Goal: Task Accomplishment & Management: Check status

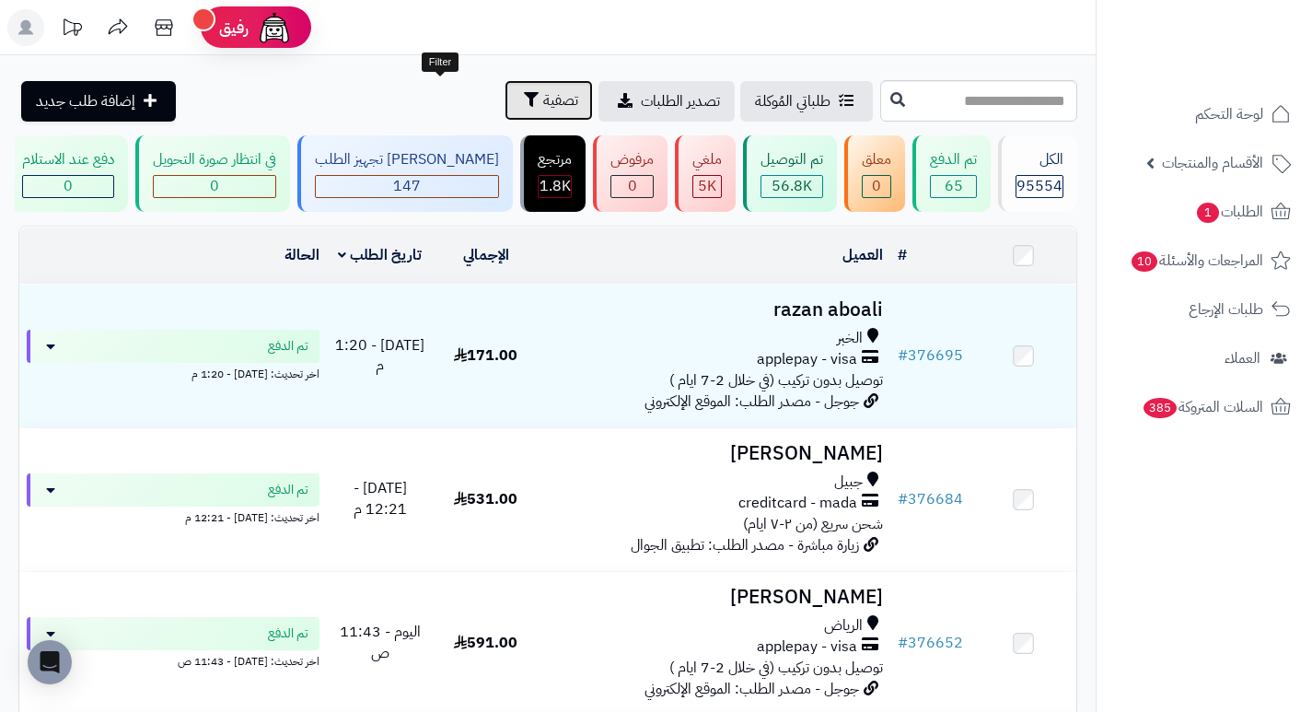
click at [543, 101] on span "تصفية" at bounding box center [560, 100] width 35 height 22
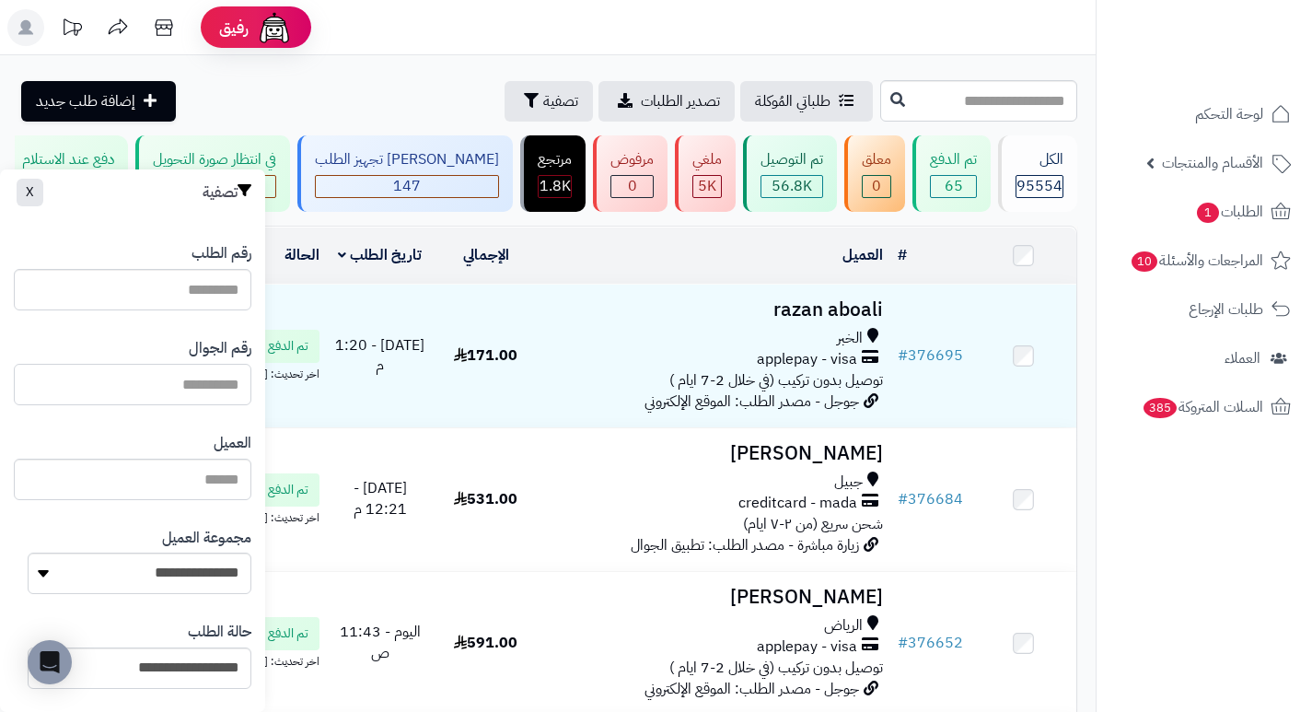
click at [209, 388] on input "text" at bounding box center [133, 384] width 238 height 41
paste input "*********"
type input "*********"
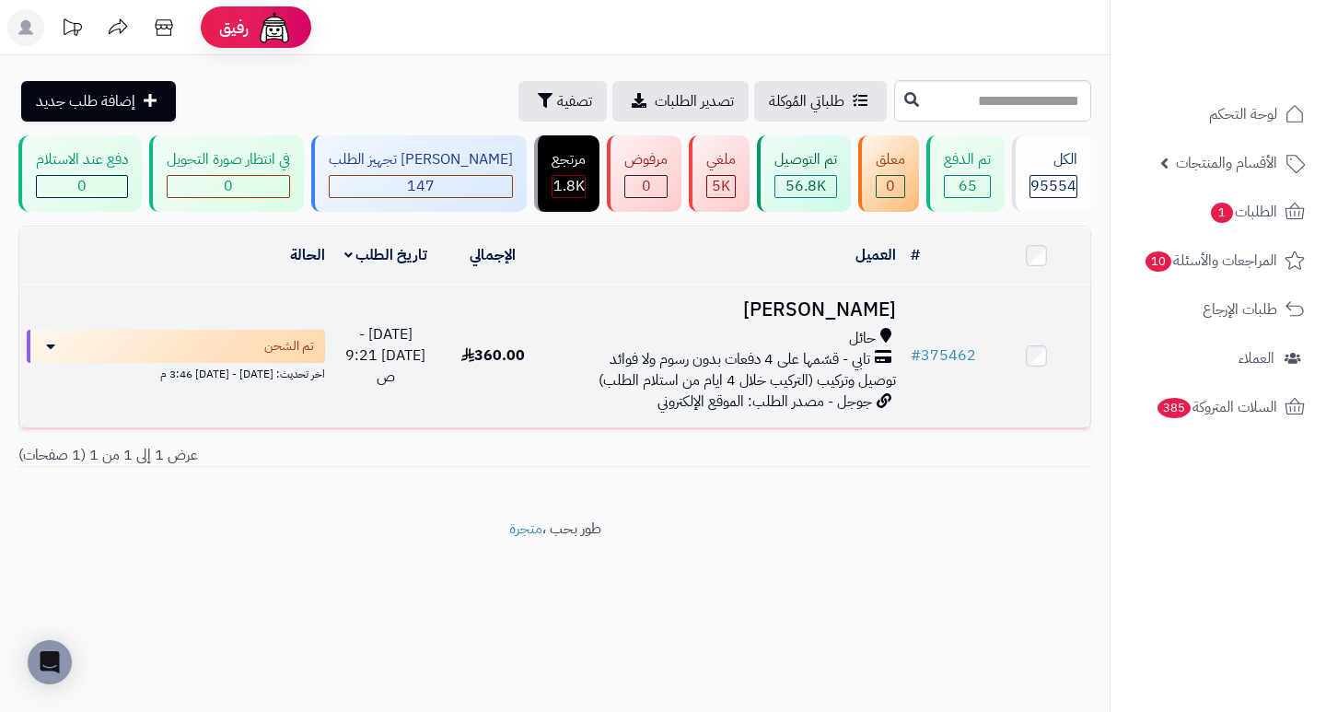
click at [868, 320] on h3 "[PERSON_NAME]" at bounding box center [724, 309] width 342 height 21
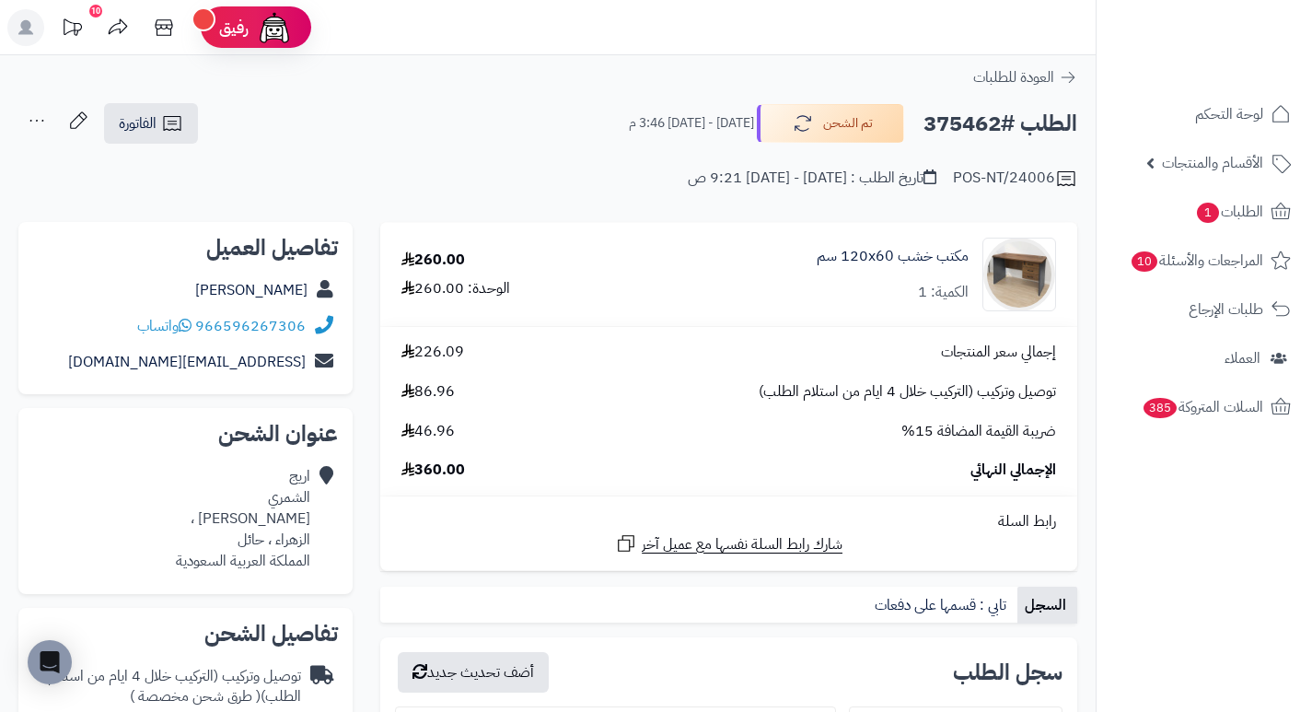
click at [963, 117] on h2 "الطلب #375462" at bounding box center [1000, 124] width 154 height 38
copy h2 "375462"
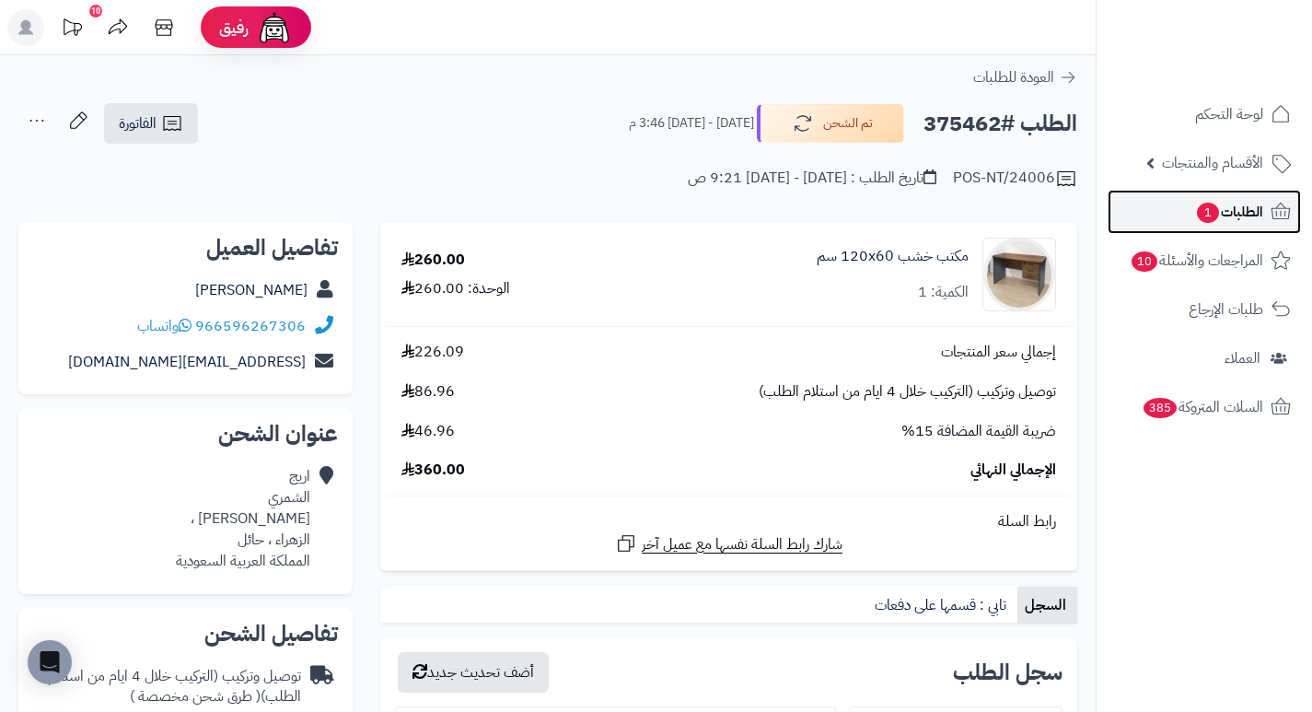
click at [1195, 211] on span "الطلبات 1" at bounding box center [1229, 212] width 68 height 26
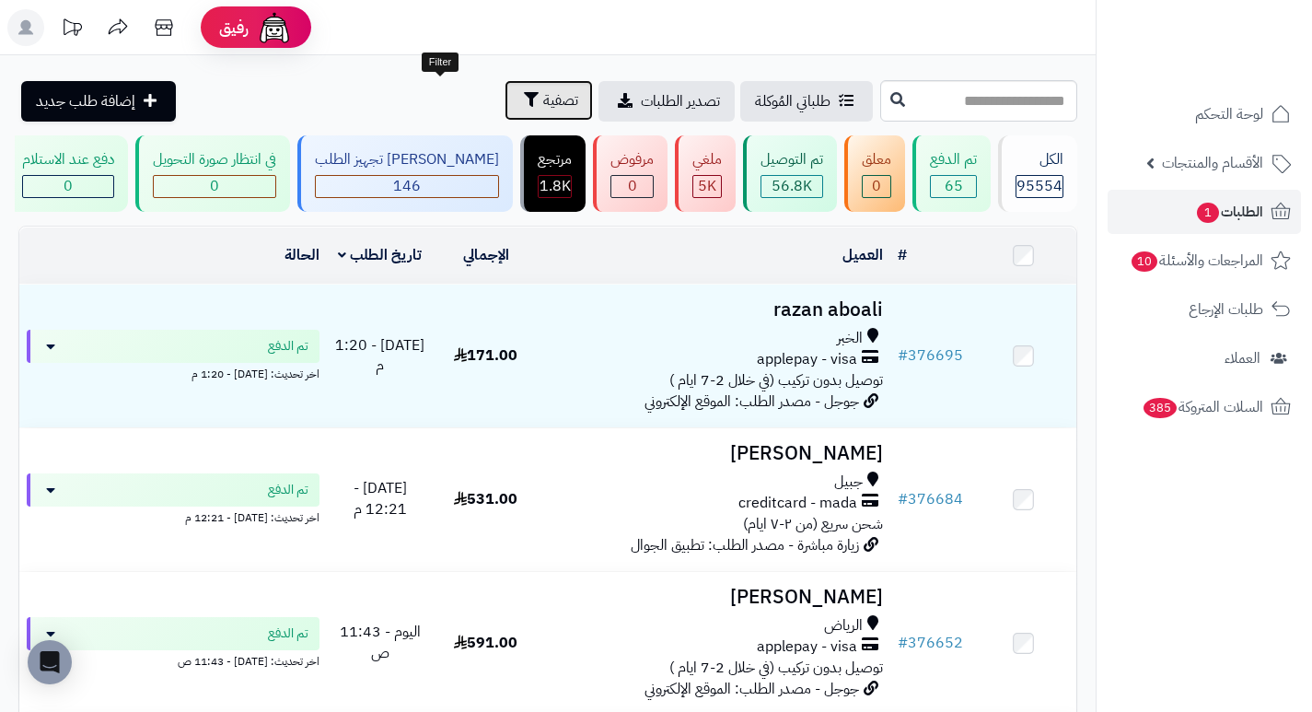
click at [543, 89] on span "تصفية" at bounding box center [560, 100] width 35 height 22
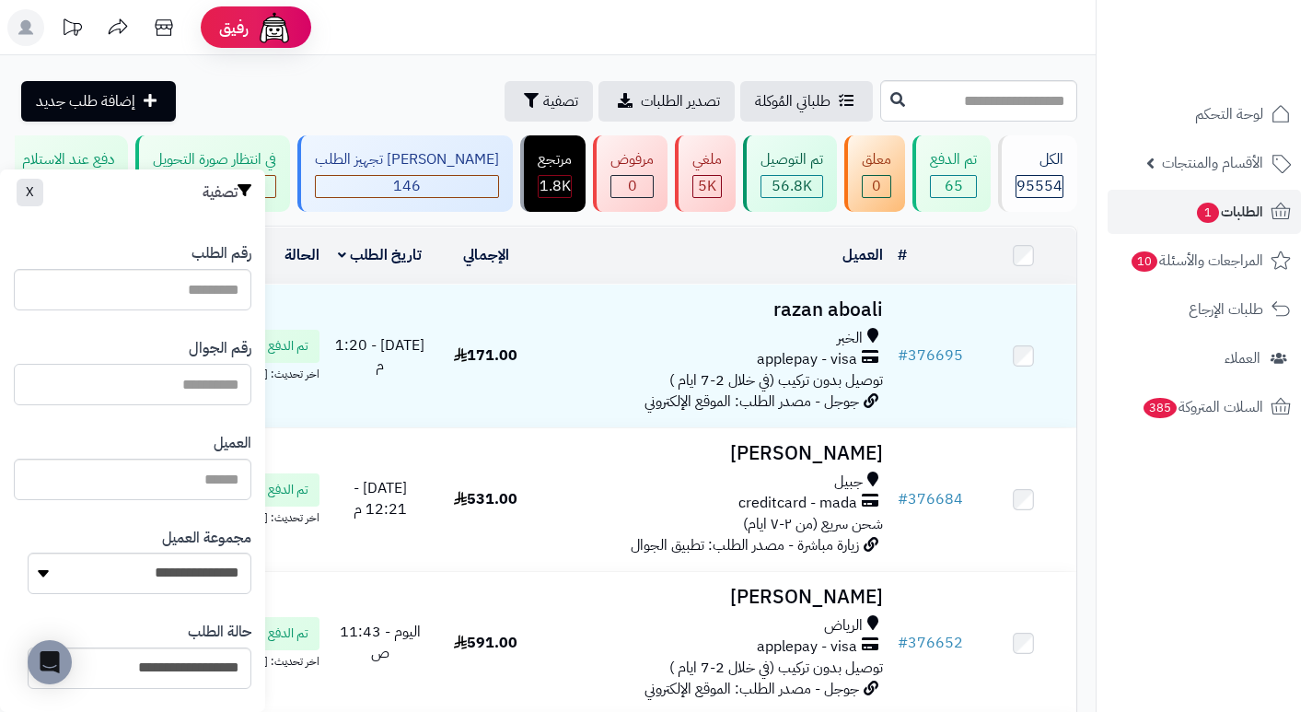
click at [178, 389] on input "text" at bounding box center [133, 384] width 238 height 41
paste input "*********"
type input "*********"
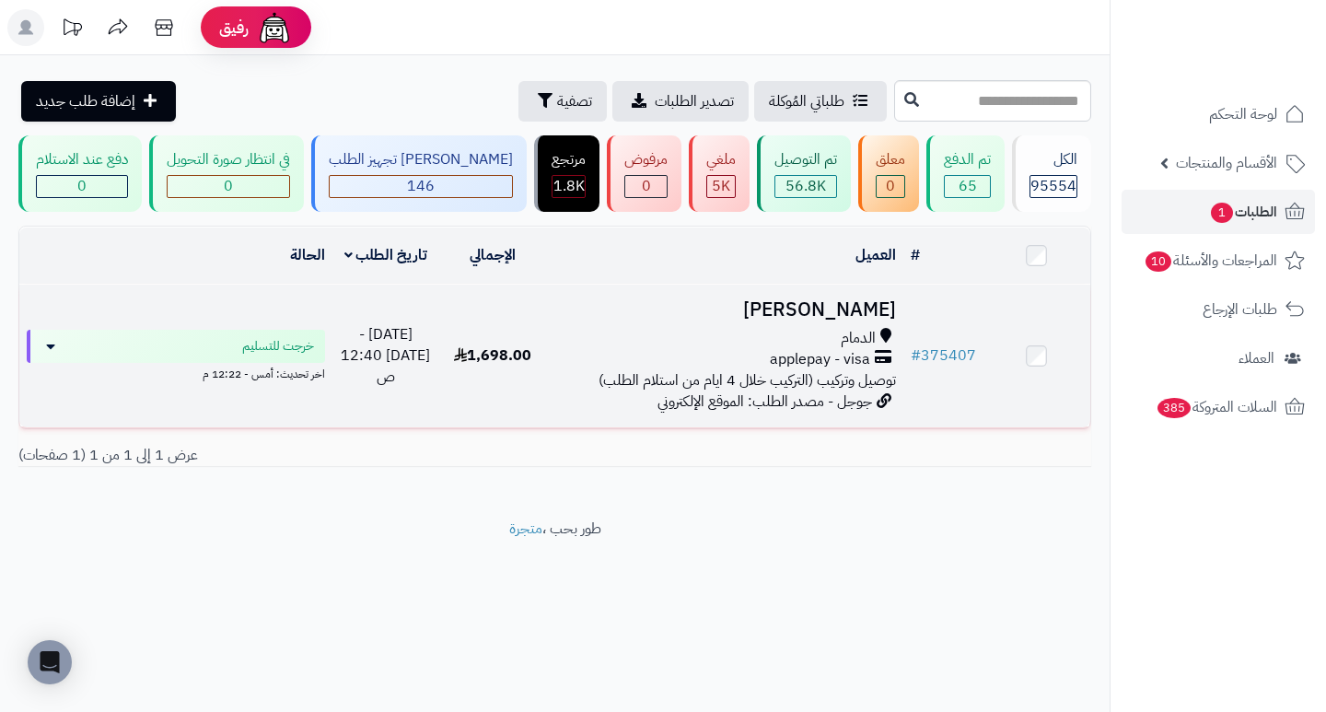
click at [875, 320] on h3 "مطلق العتيبي" at bounding box center [724, 309] width 342 height 21
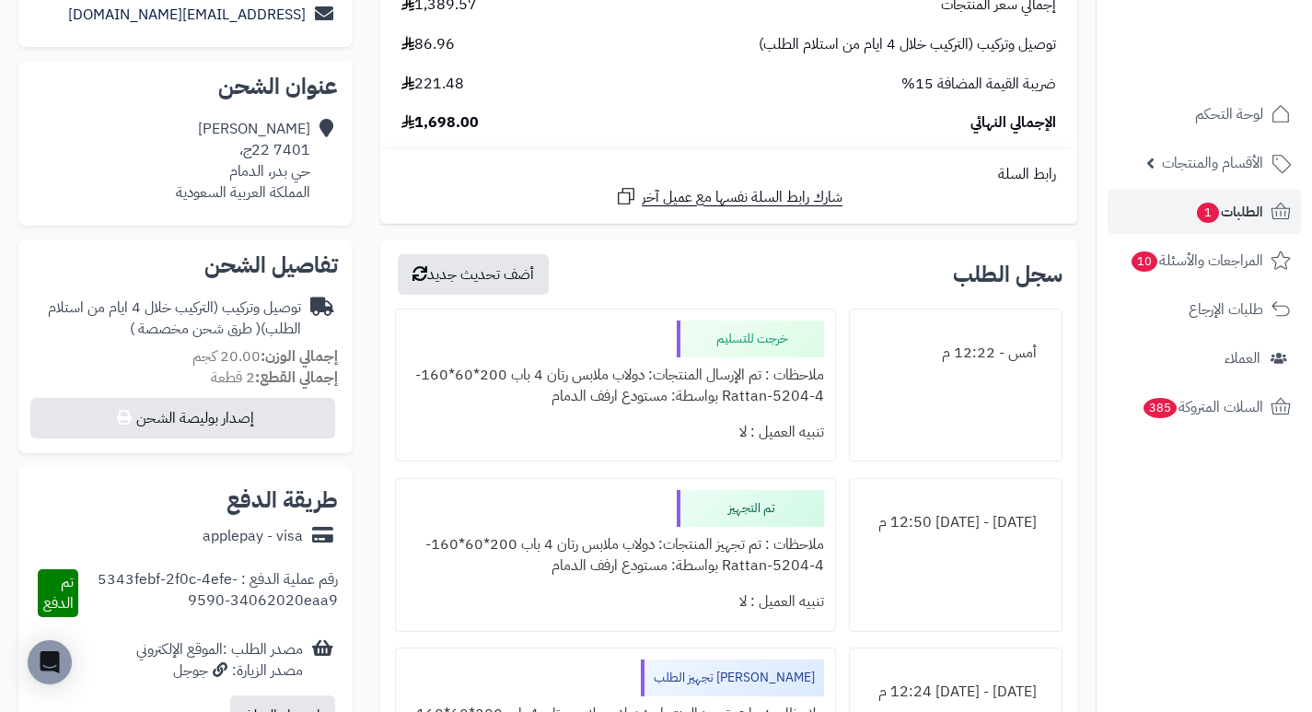
scroll to position [368, 0]
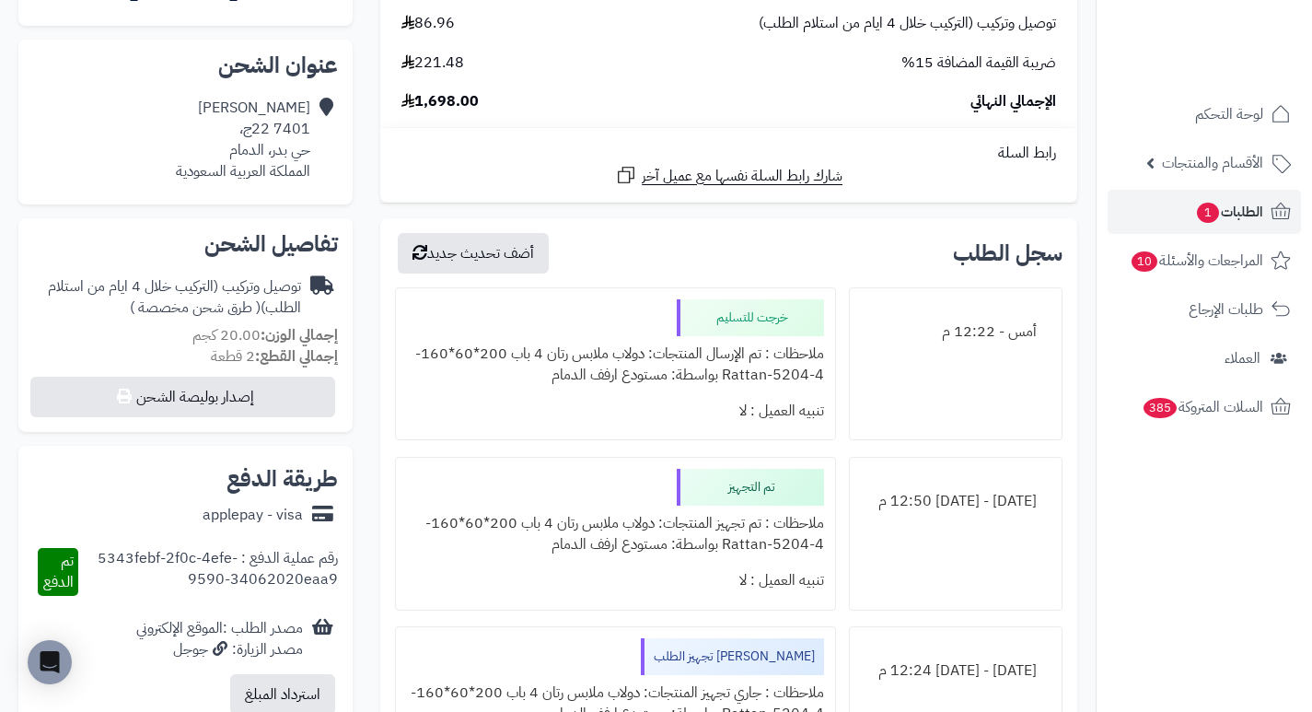
drag, startPoint x: 667, startPoint y: 371, endPoint x: 517, endPoint y: 372, distance: 150.1
click at [517, 372] on div "ملاحظات : تم الإرسال المنتجات: دولاب ملابس رتان 4 باب 200*60*160-Rattan-5204-4 …" at bounding box center [615, 364] width 416 height 57
click at [654, 399] on div "تنبيه العميل : لا" at bounding box center [615, 411] width 416 height 36
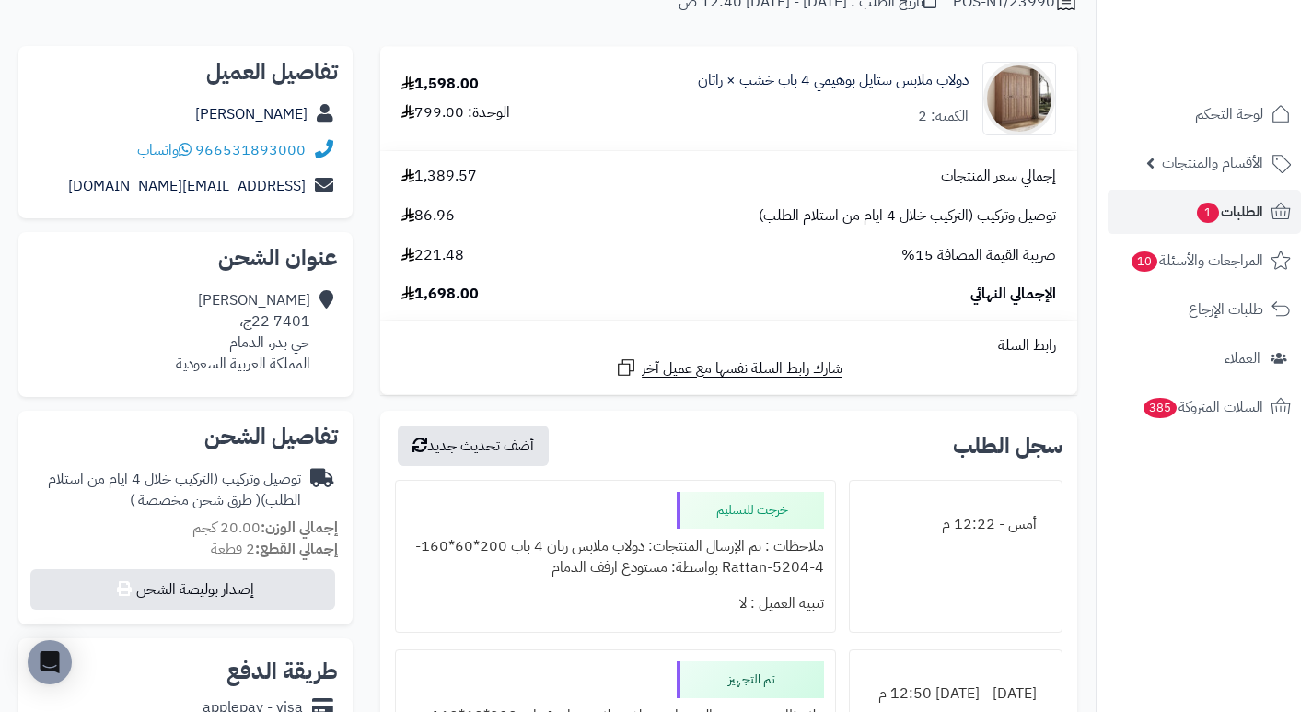
scroll to position [0, 0]
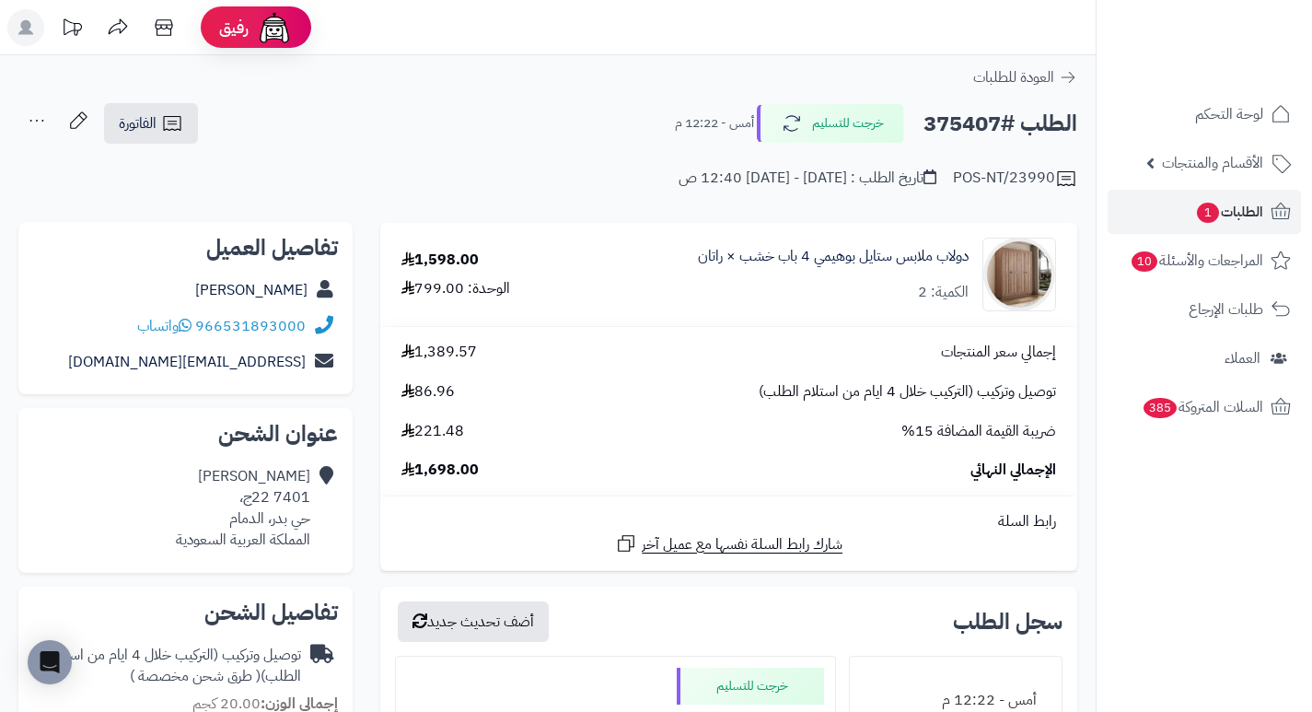
click at [968, 133] on h2 "الطلب #375407" at bounding box center [1000, 124] width 154 height 38
click at [1187, 217] on link "الطلبات 1" at bounding box center [1204, 212] width 193 height 44
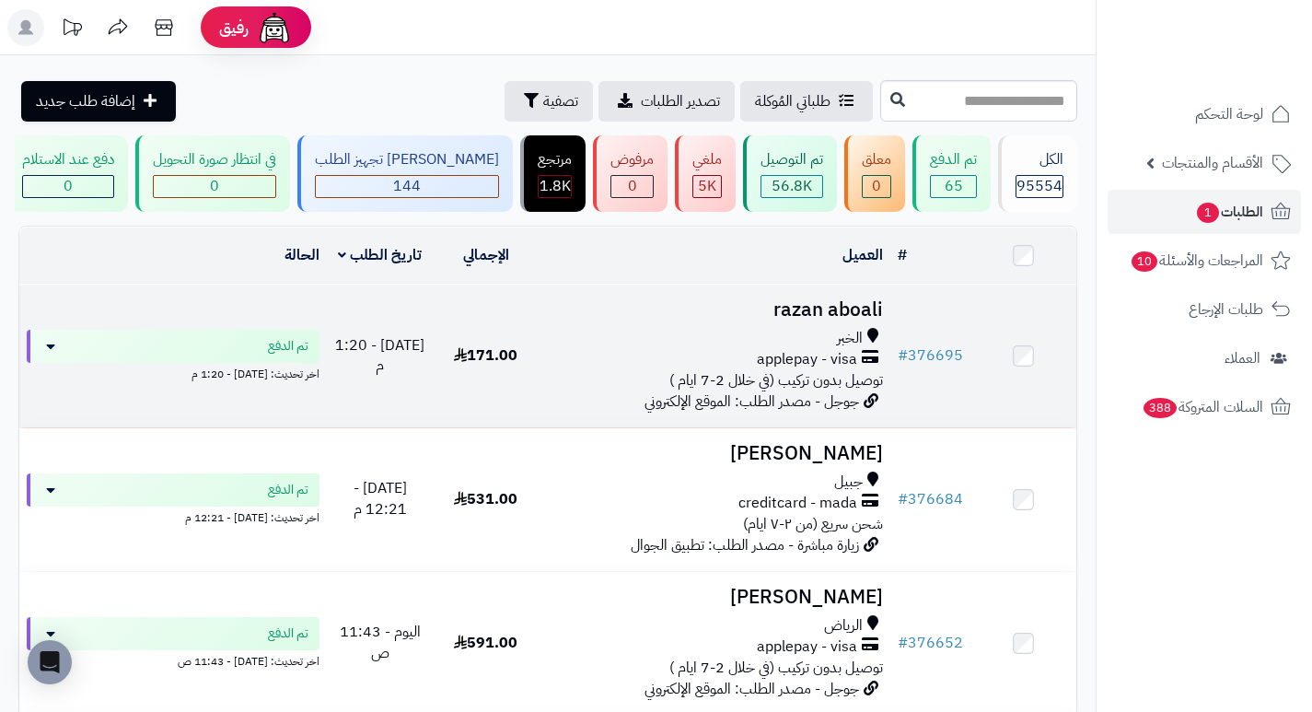
click at [833, 320] on h3 "razan aboali" at bounding box center [714, 309] width 337 height 21
click at [849, 320] on h3 "razan aboali" at bounding box center [714, 309] width 337 height 21
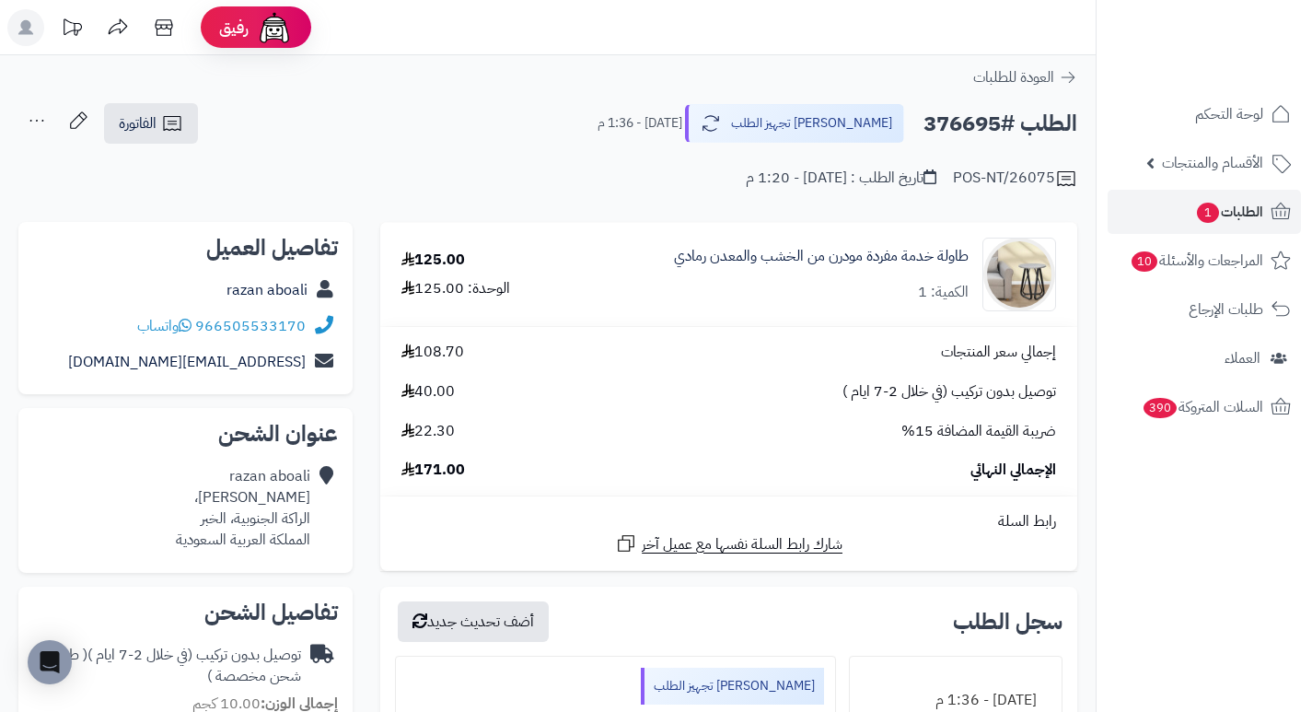
drag, startPoint x: 0, startPoint y: 0, endPoint x: 807, endPoint y: 318, distance: 867.6
click at [807, 318] on td "طاولة خدمة مفردة مودرن من الخشب والمعدن رمادي الكمية: 1" at bounding box center [820, 274] width 514 height 103
click at [1219, 213] on span "الطلبات 1" at bounding box center [1229, 212] width 68 height 26
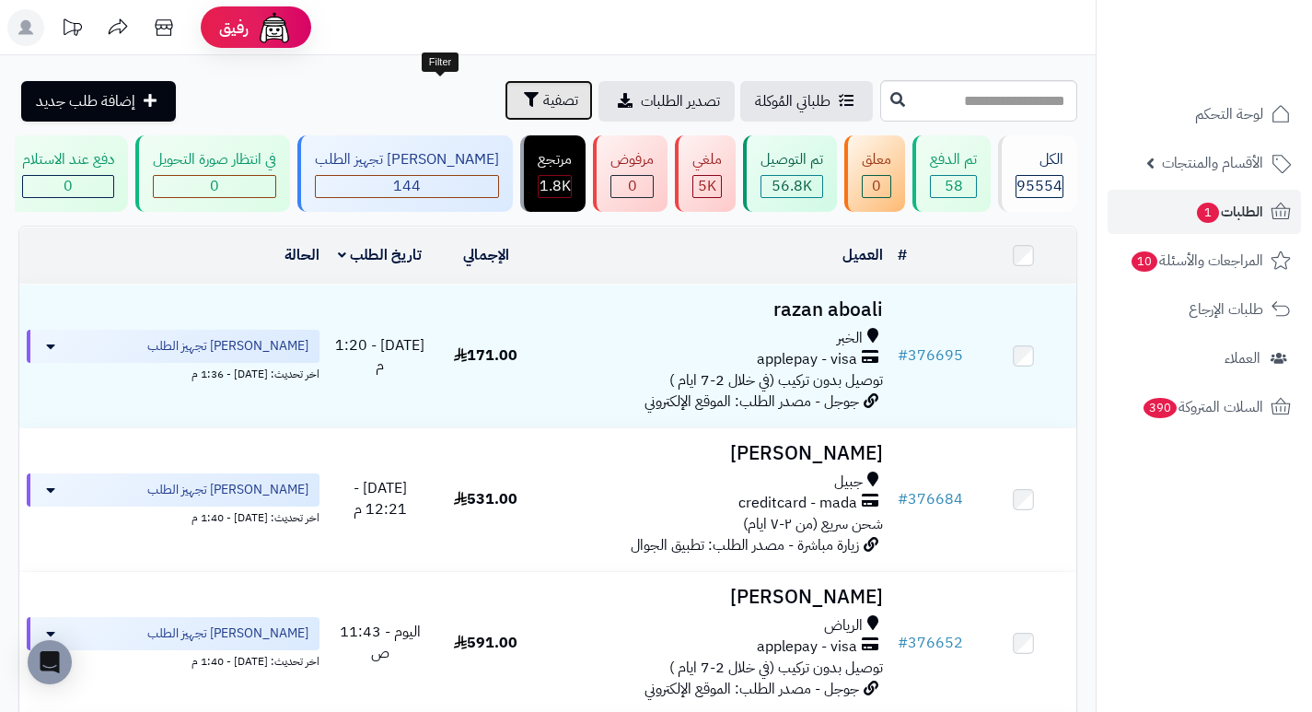
click at [543, 107] on span "تصفية" at bounding box center [560, 100] width 35 height 22
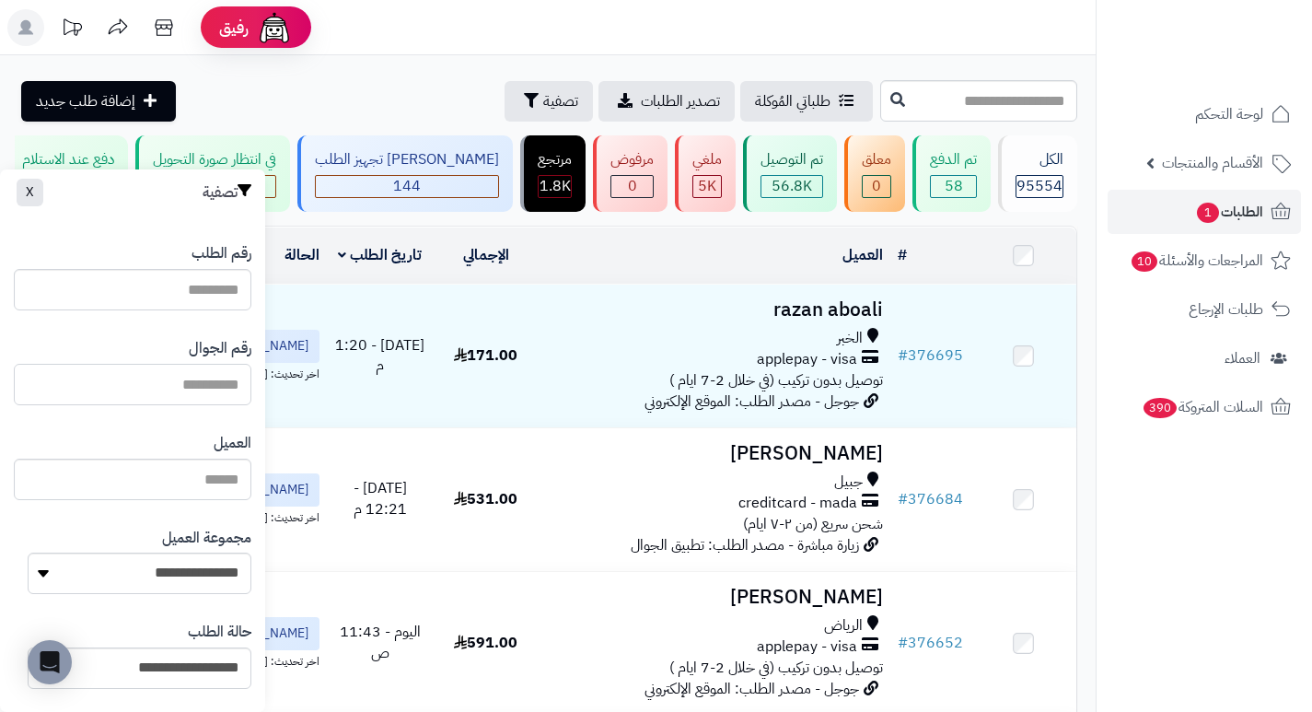
drag, startPoint x: 215, startPoint y: 396, endPoint x: 222, endPoint y: 377, distance: 19.5
click at [215, 396] on input "text" at bounding box center [133, 384] width 238 height 41
paste input "*********"
type input "*********"
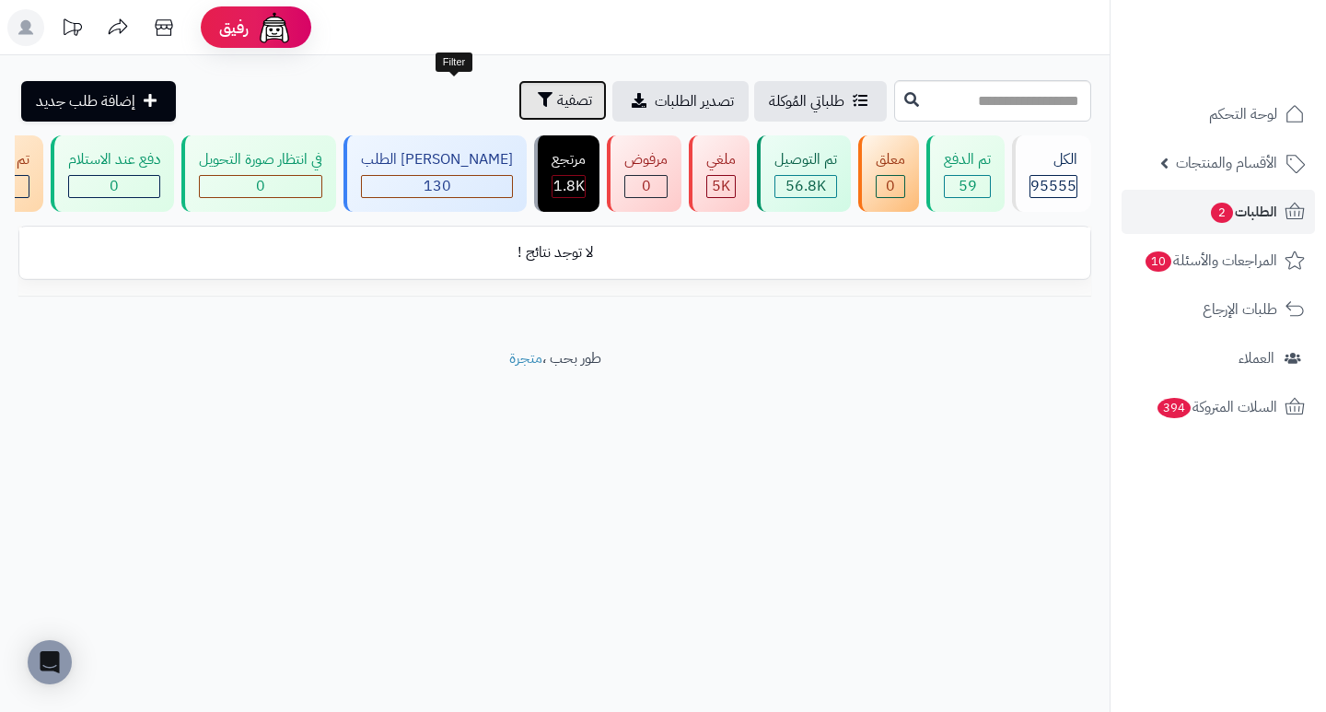
click at [557, 106] on span "تصفية" at bounding box center [574, 100] width 35 height 22
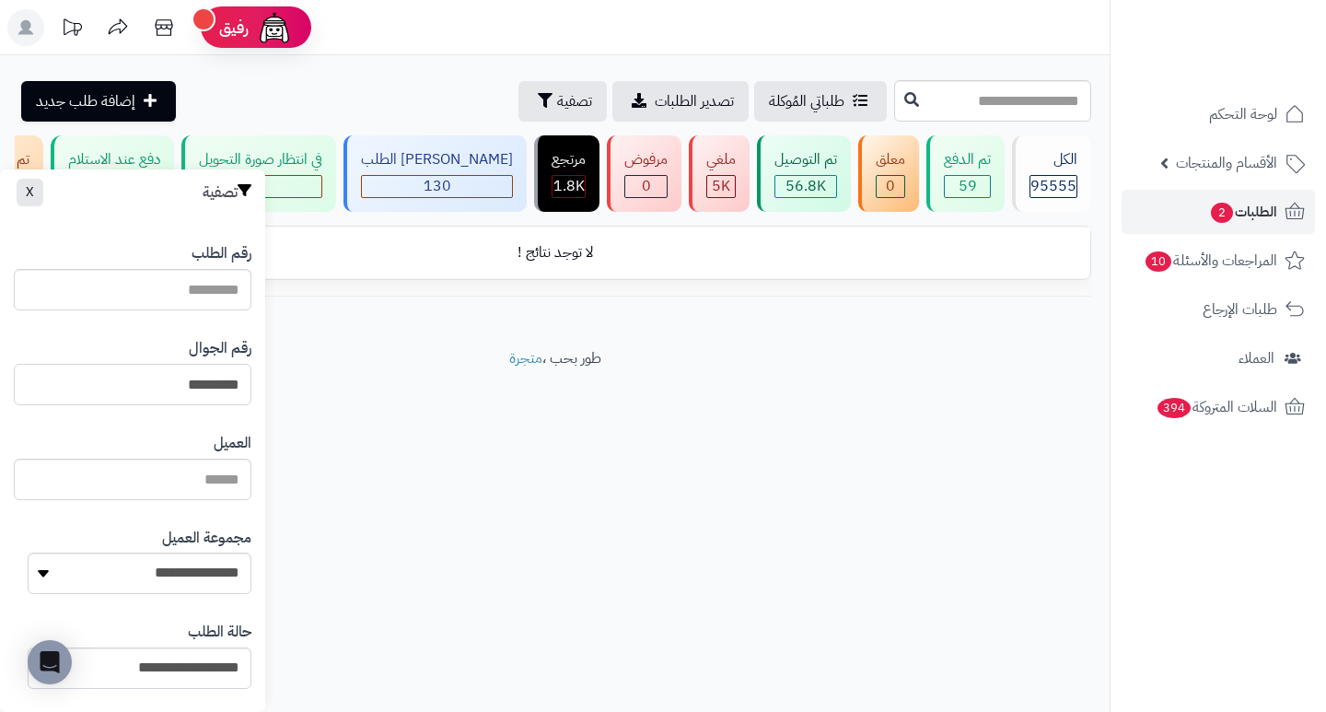
click at [147, 389] on input "*********" at bounding box center [133, 384] width 238 height 41
type input "*********"
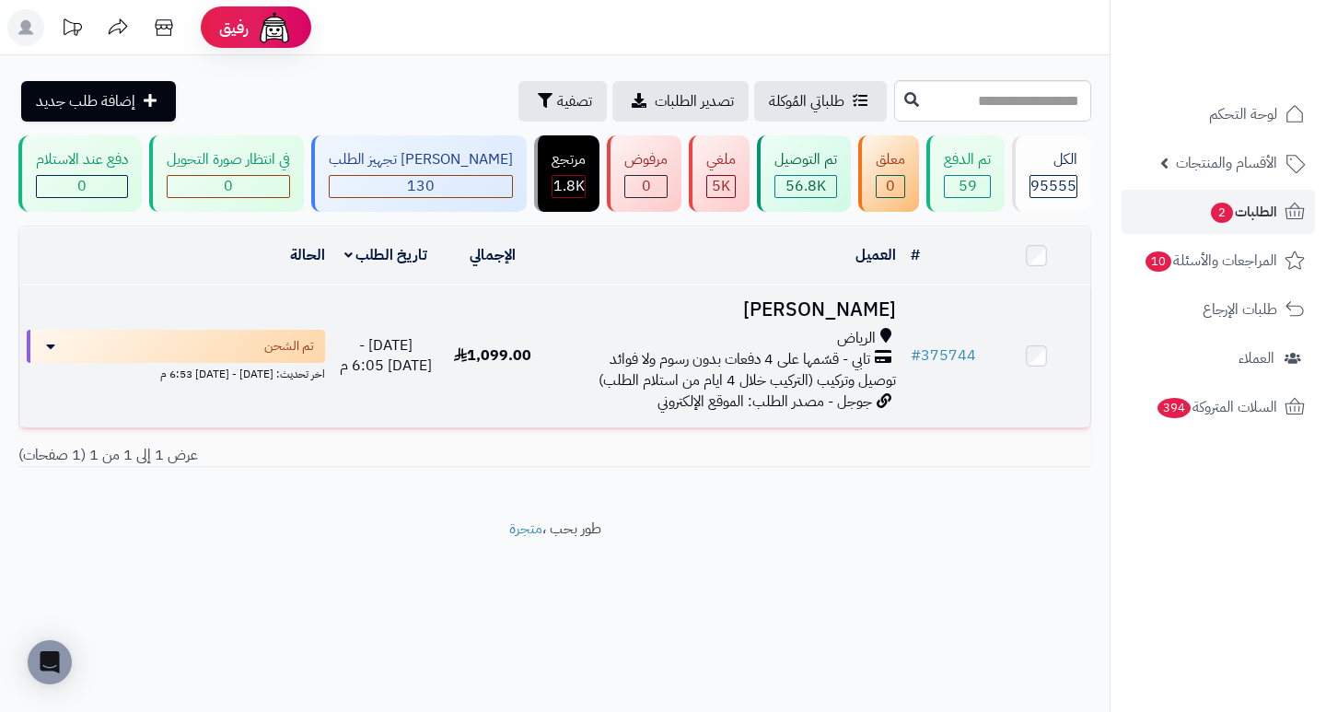
click at [874, 316] on h3 "[PERSON_NAME]" at bounding box center [724, 309] width 342 height 21
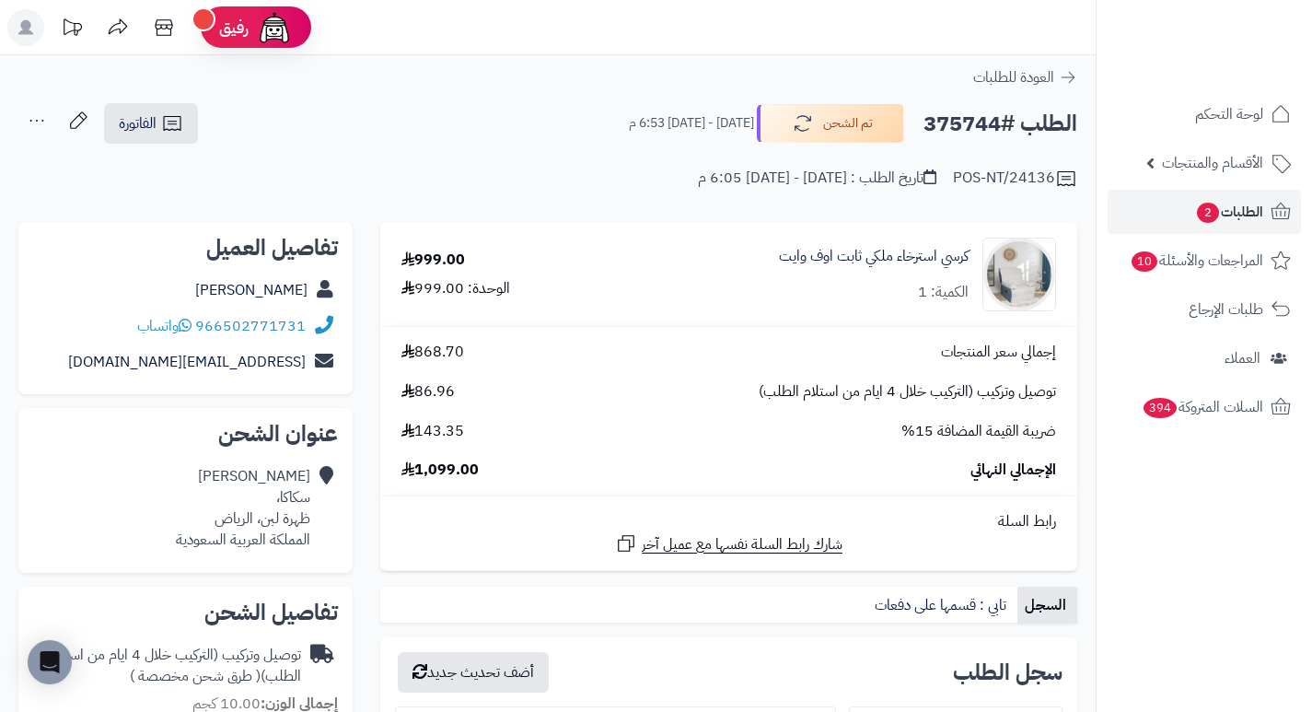
click at [968, 126] on h2 "الطلب #375744" at bounding box center [1000, 124] width 154 height 38
copy h2 "375744"
click at [1208, 206] on span "2" at bounding box center [1208, 213] width 22 height 20
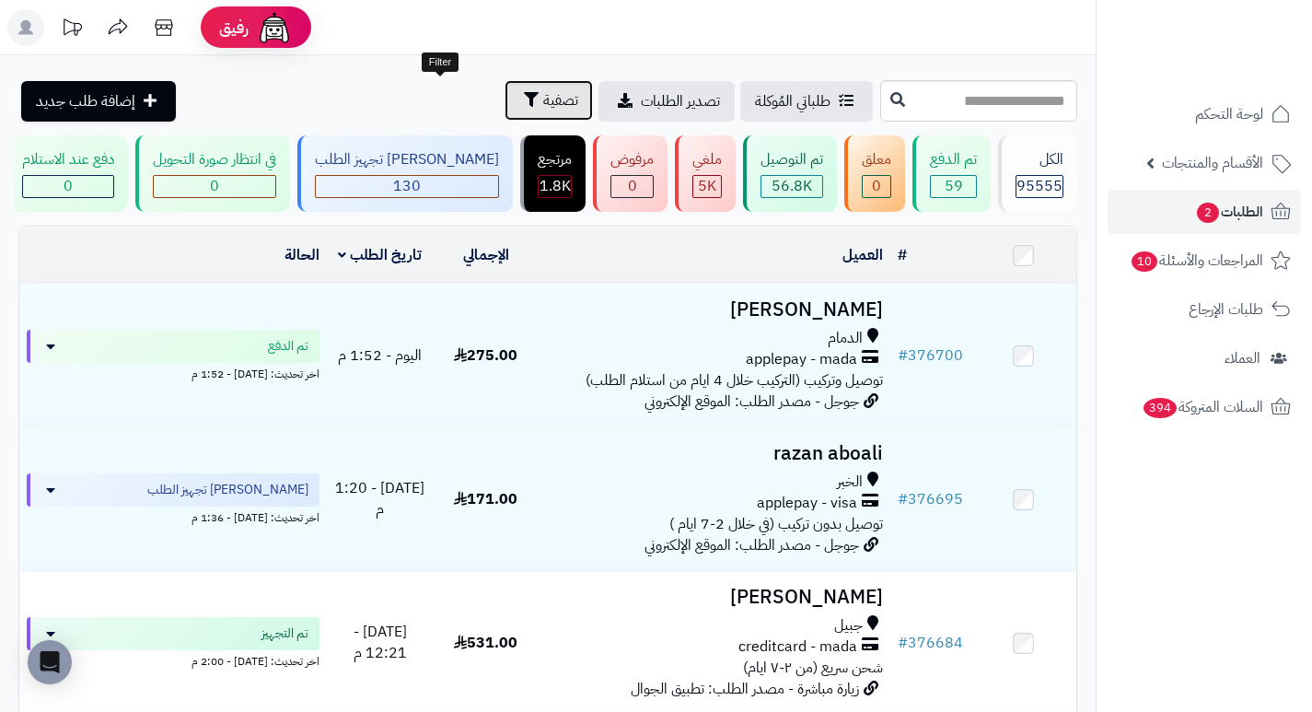
click at [543, 99] on span "تصفية" at bounding box center [560, 100] width 35 height 22
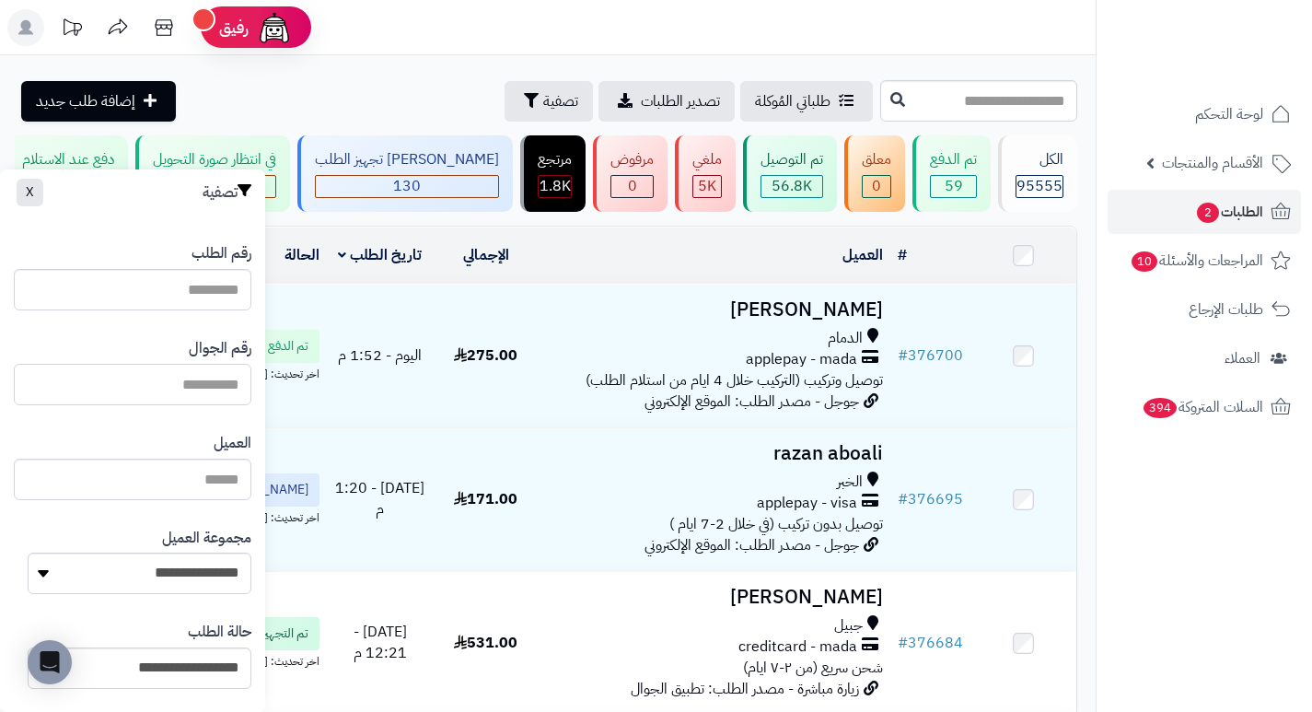
click at [229, 381] on input "text" at bounding box center [133, 384] width 238 height 41
paste input "*********"
type input "*********"
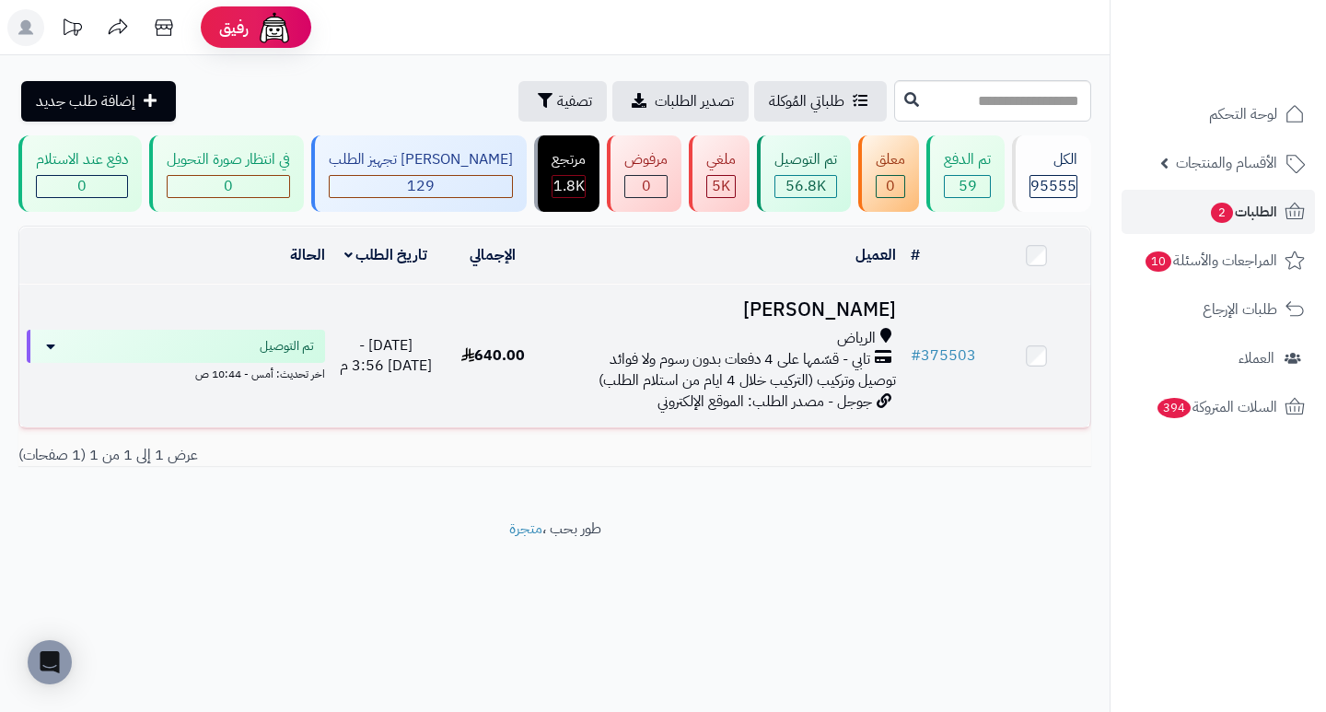
click at [852, 314] on h3 "[PERSON_NAME]" at bounding box center [724, 309] width 342 height 21
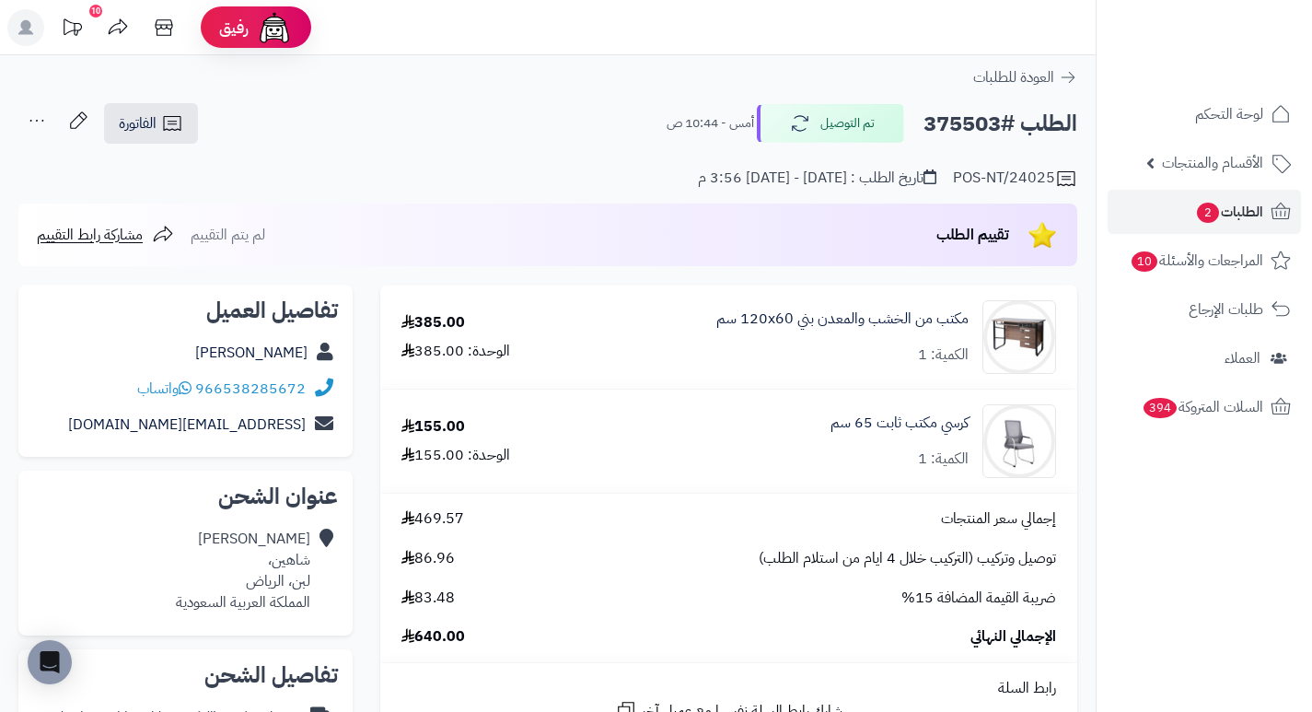
click at [966, 126] on h2 "الطلب #375503" at bounding box center [1000, 124] width 154 height 38
copy h2 "375503"
click at [1221, 214] on span "الطلبات 2" at bounding box center [1229, 212] width 68 height 26
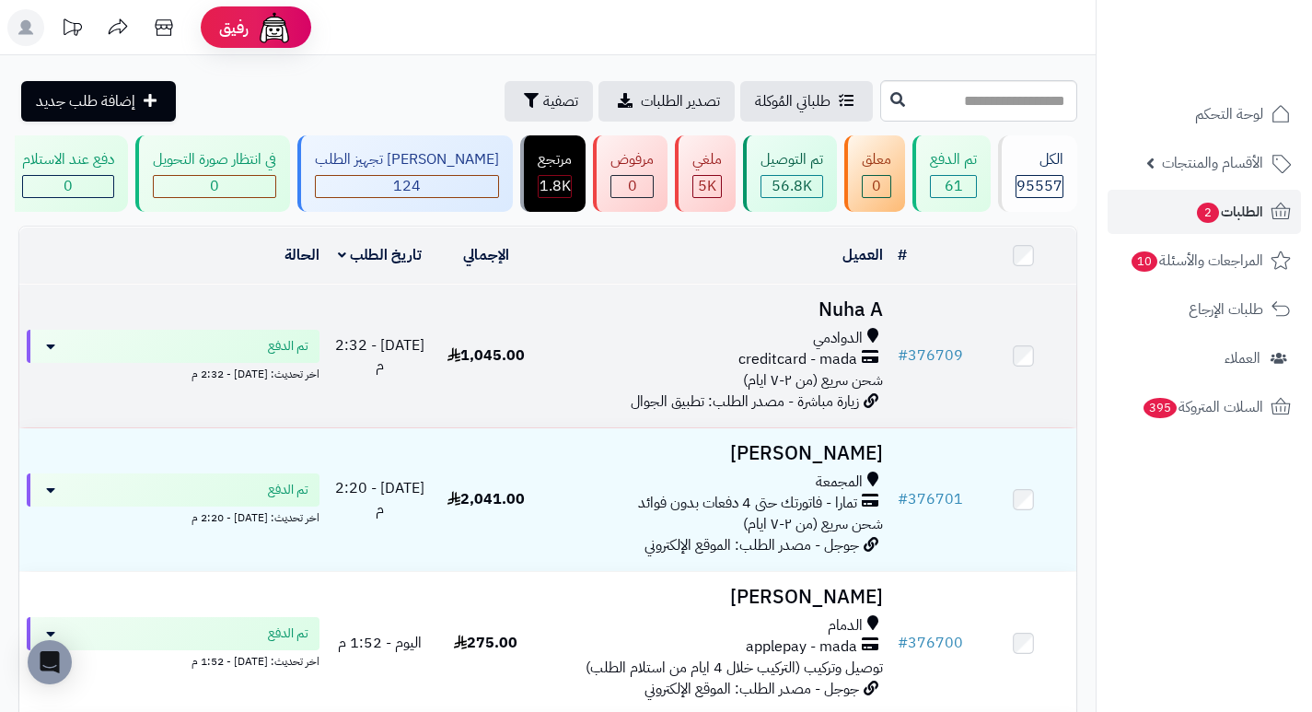
click at [871, 311] on h3 "Nuha A" at bounding box center [714, 309] width 337 height 21
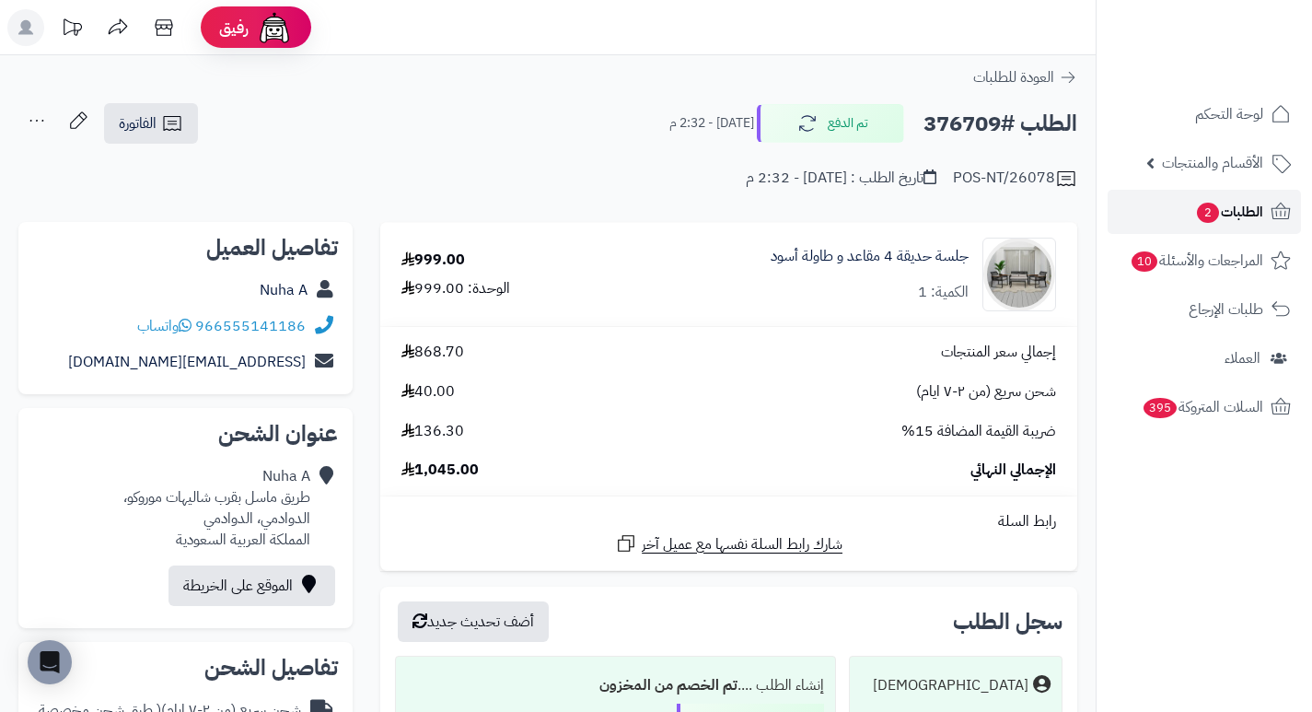
click at [1220, 207] on span "الطلبات 2" at bounding box center [1229, 212] width 68 height 26
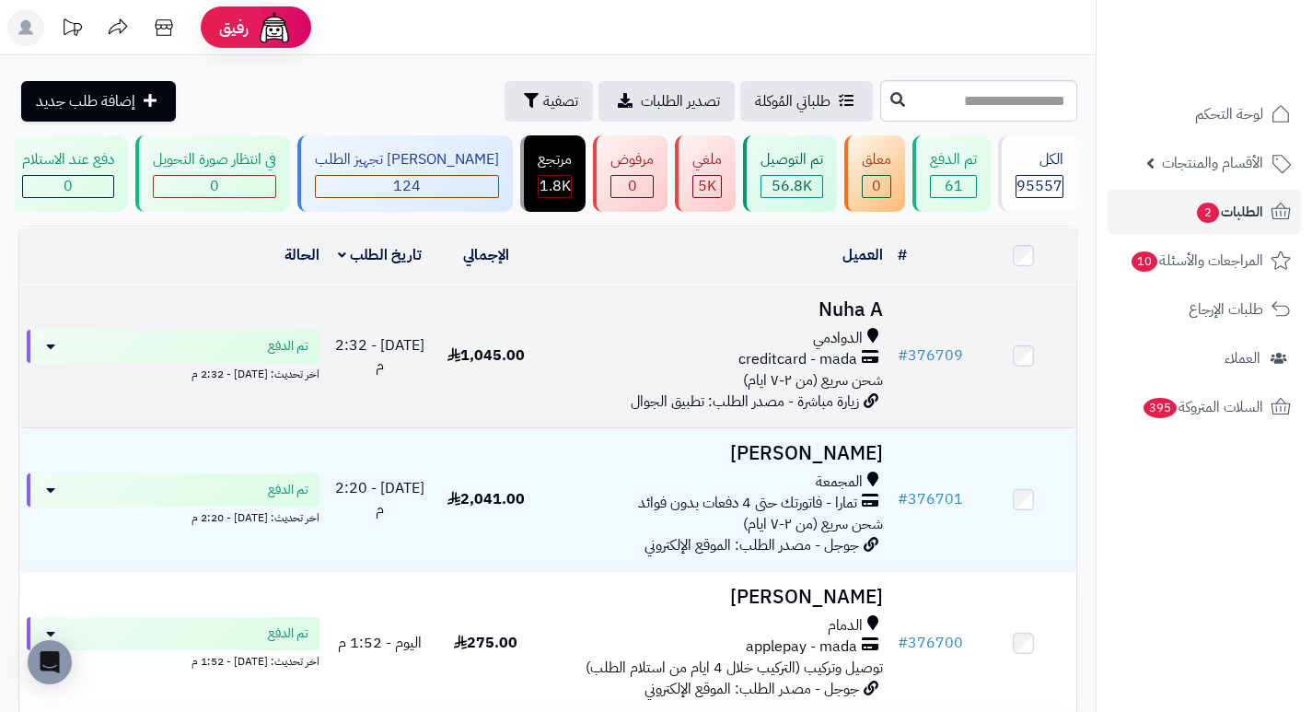
click at [860, 319] on h3 "Nuha A" at bounding box center [714, 309] width 337 height 21
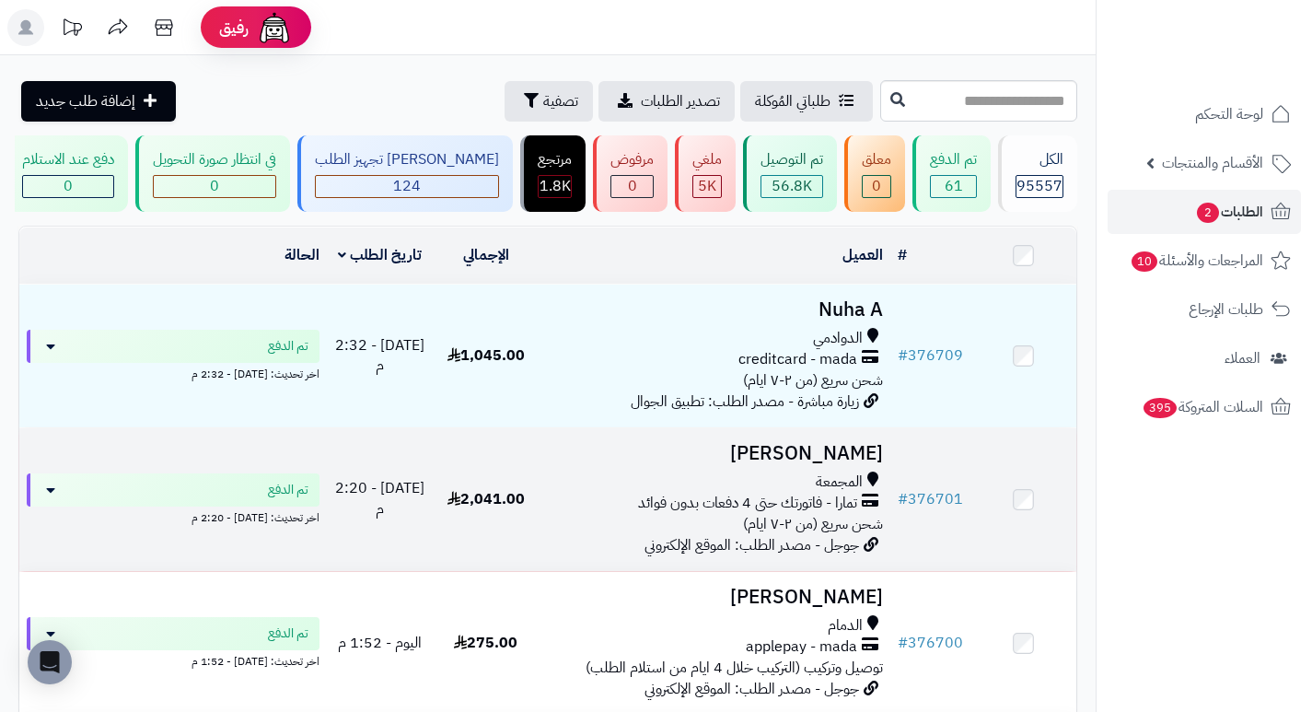
click at [876, 455] on h3 "[PERSON_NAME]" at bounding box center [714, 453] width 337 height 21
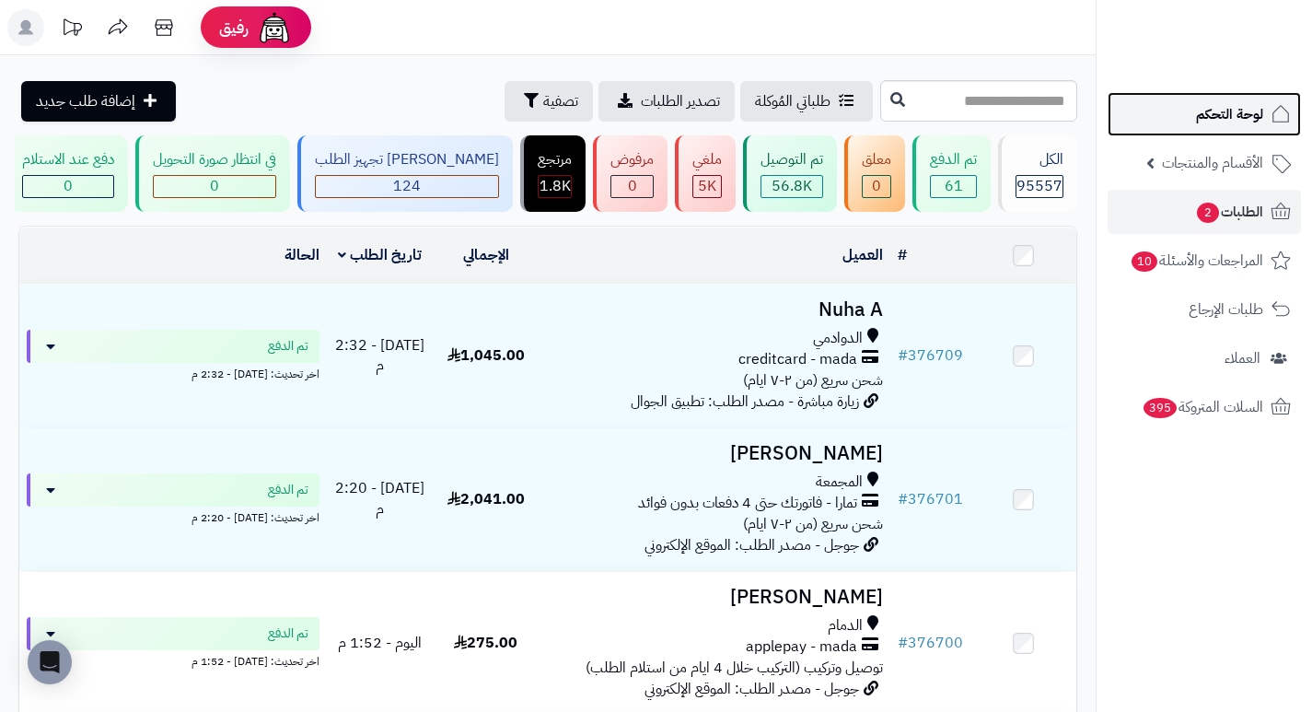
click at [1250, 129] on link "لوحة التحكم" at bounding box center [1204, 114] width 193 height 44
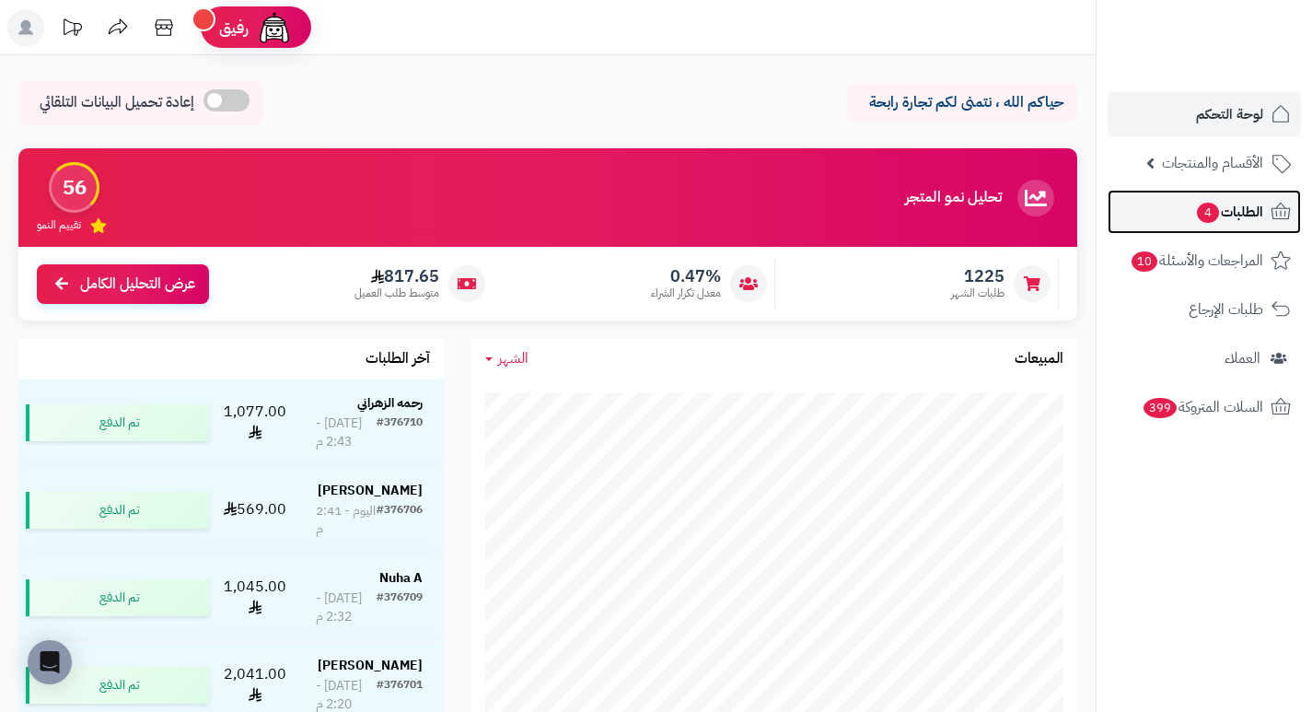
click at [1222, 209] on span "الطلبات 4" at bounding box center [1229, 212] width 68 height 26
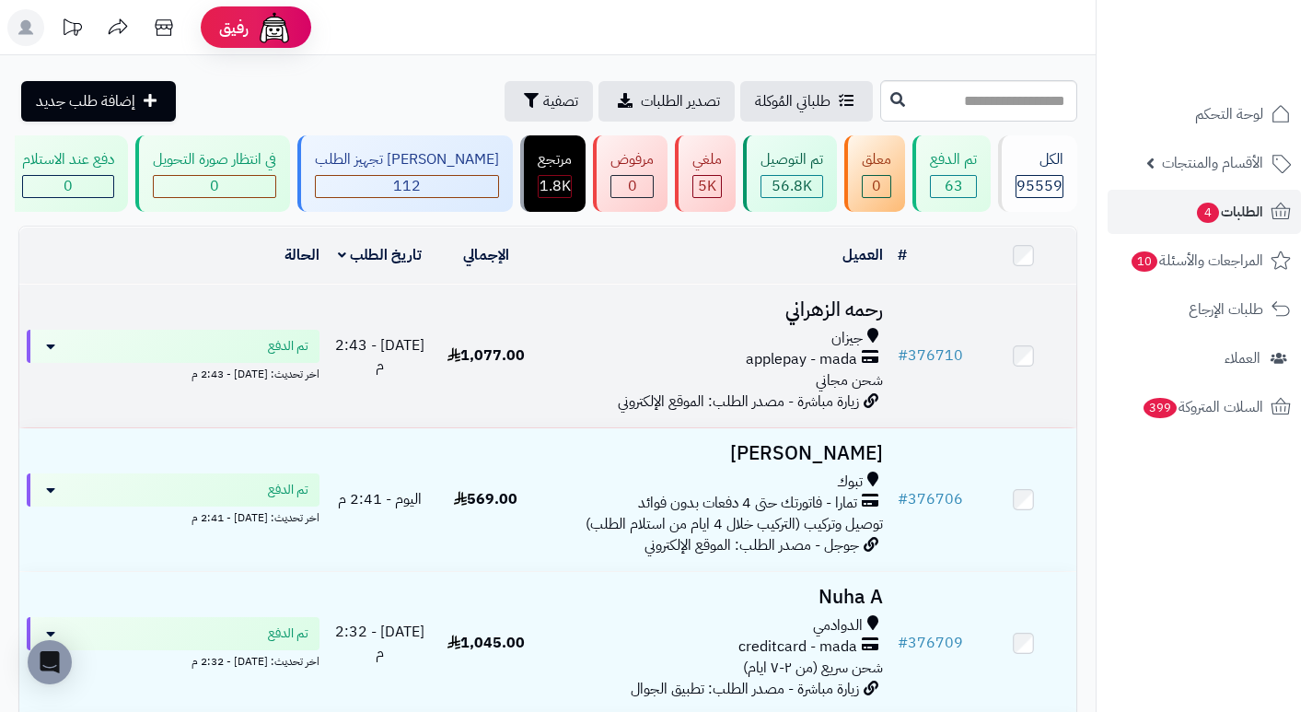
click at [853, 320] on h3 "رحمه الزهراني" at bounding box center [714, 309] width 337 height 21
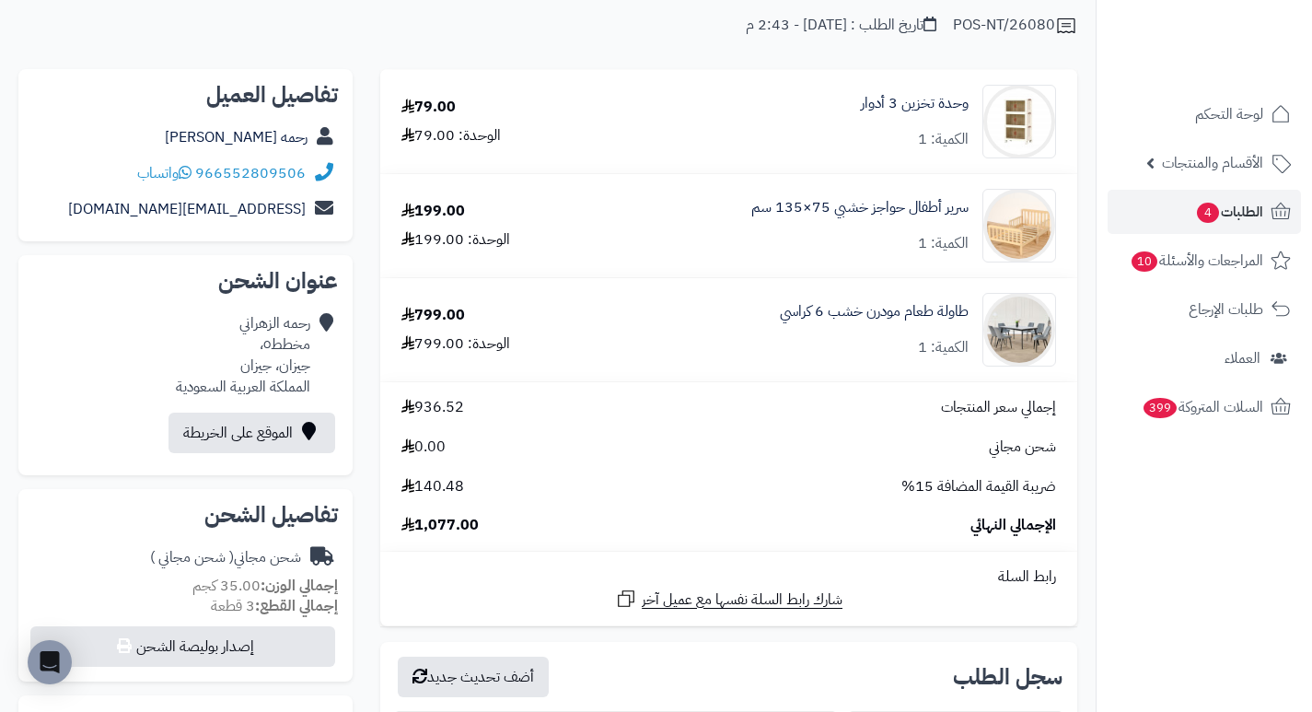
scroll to position [184, 0]
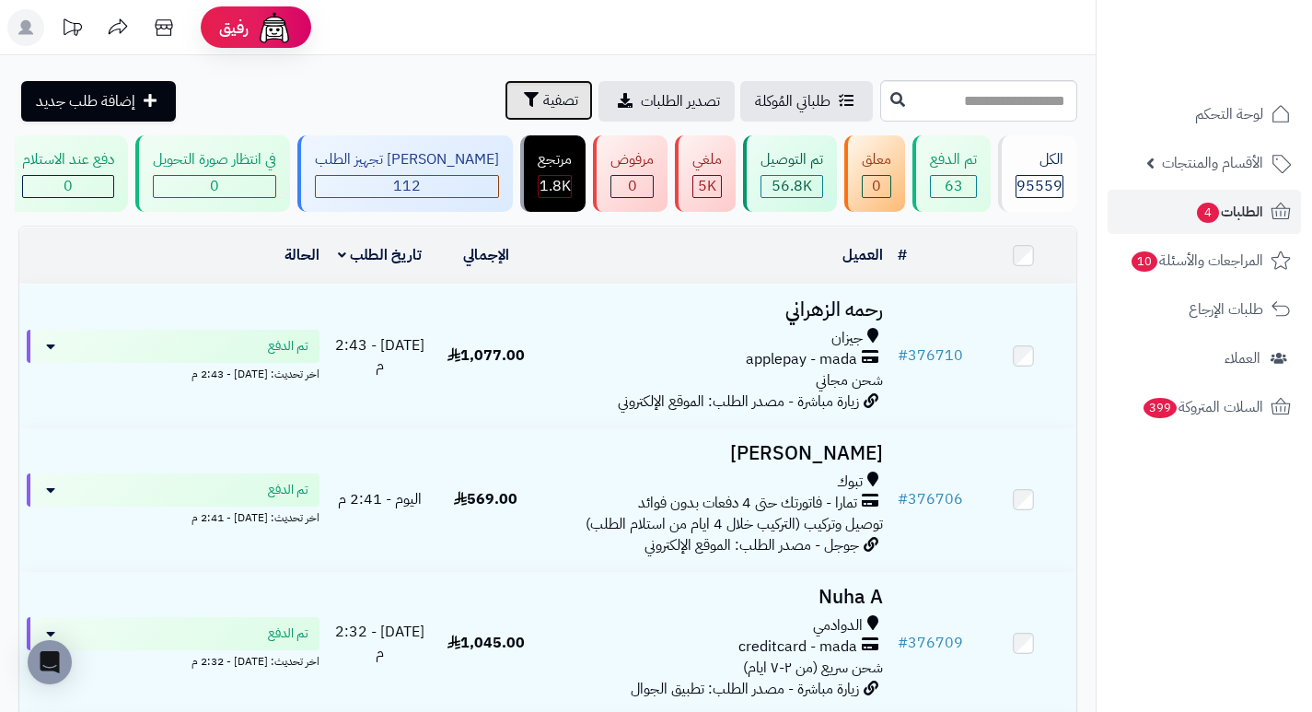
click at [543, 99] on span "تصفية" at bounding box center [560, 100] width 35 height 22
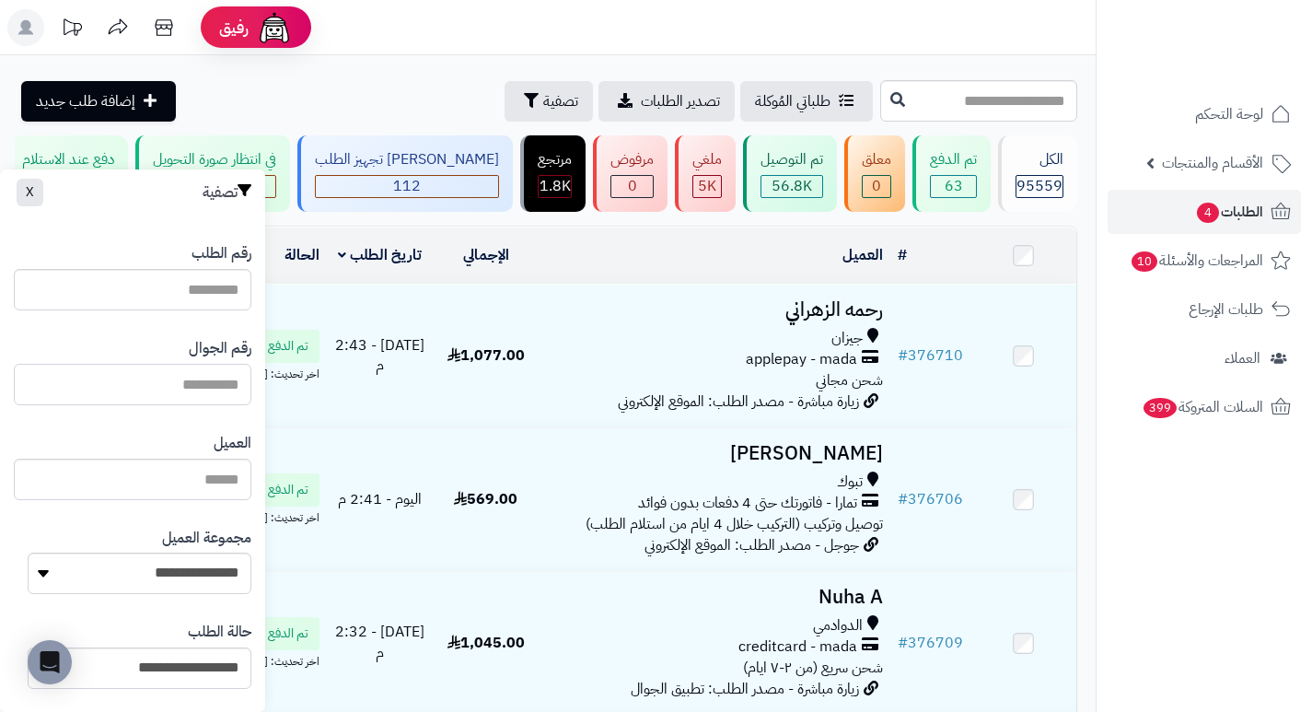
click at [246, 386] on input "text" at bounding box center [133, 384] width 238 height 41
paste input "*********"
type input "*********"
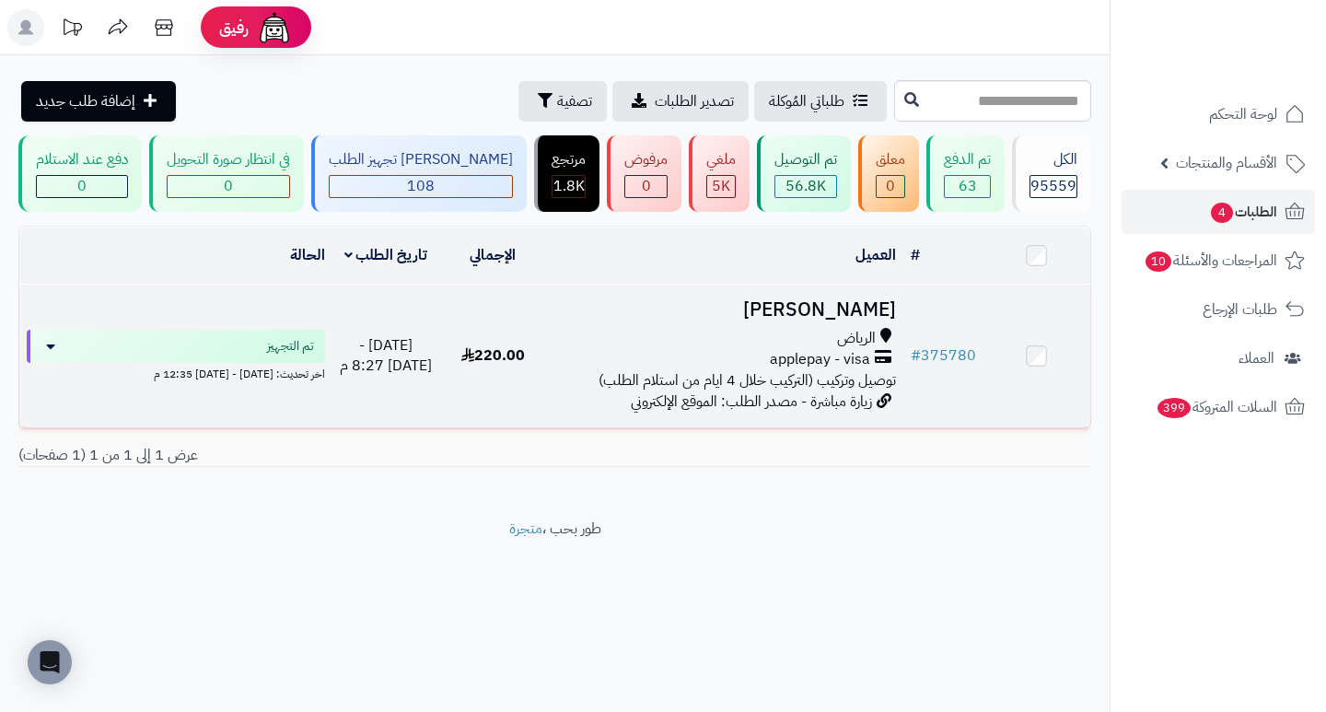
click at [879, 319] on h3 "[PERSON_NAME]" at bounding box center [724, 309] width 342 height 21
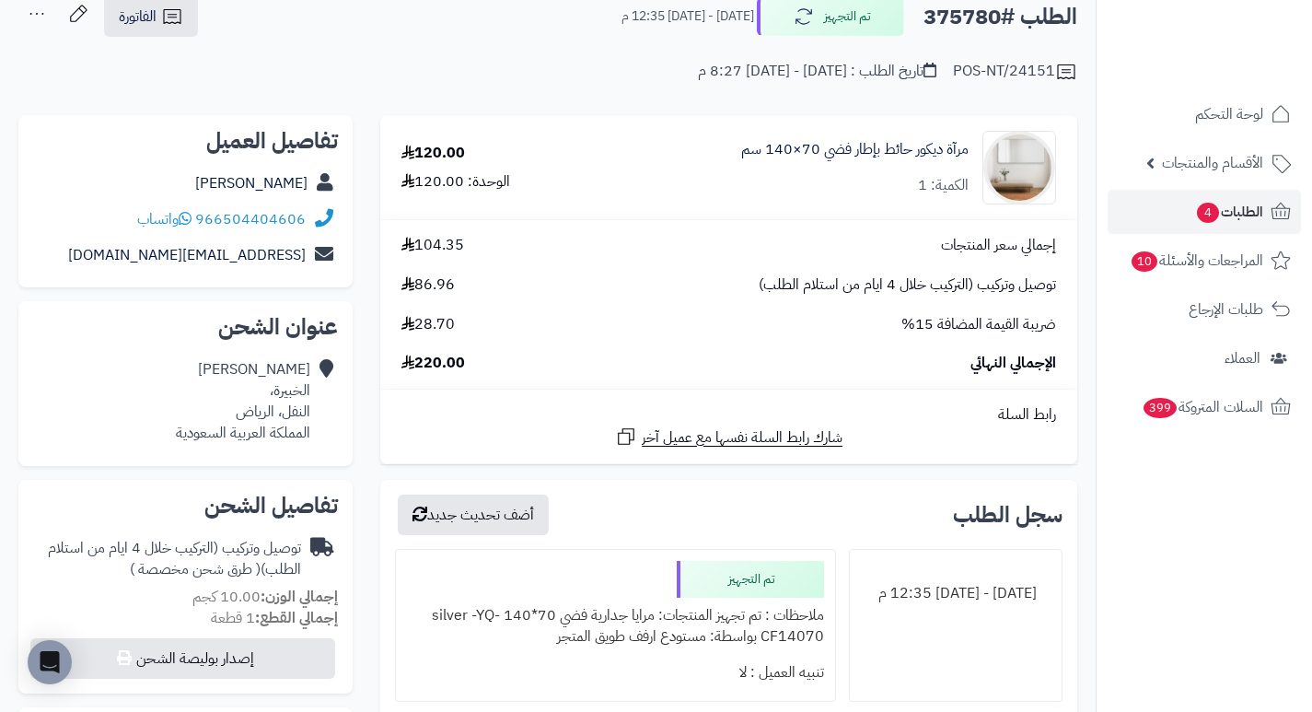
scroll to position [92, 0]
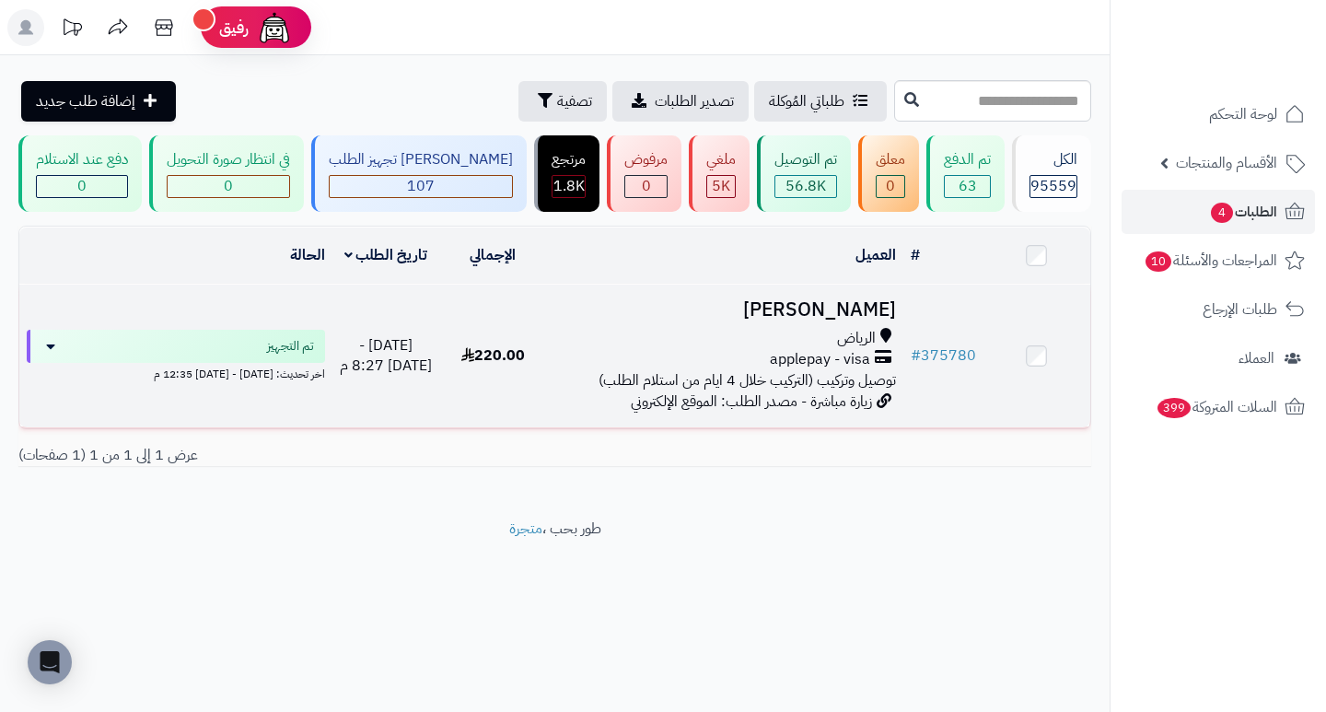
click at [874, 320] on h3 "[PERSON_NAME]" at bounding box center [724, 309] width 342 height 21
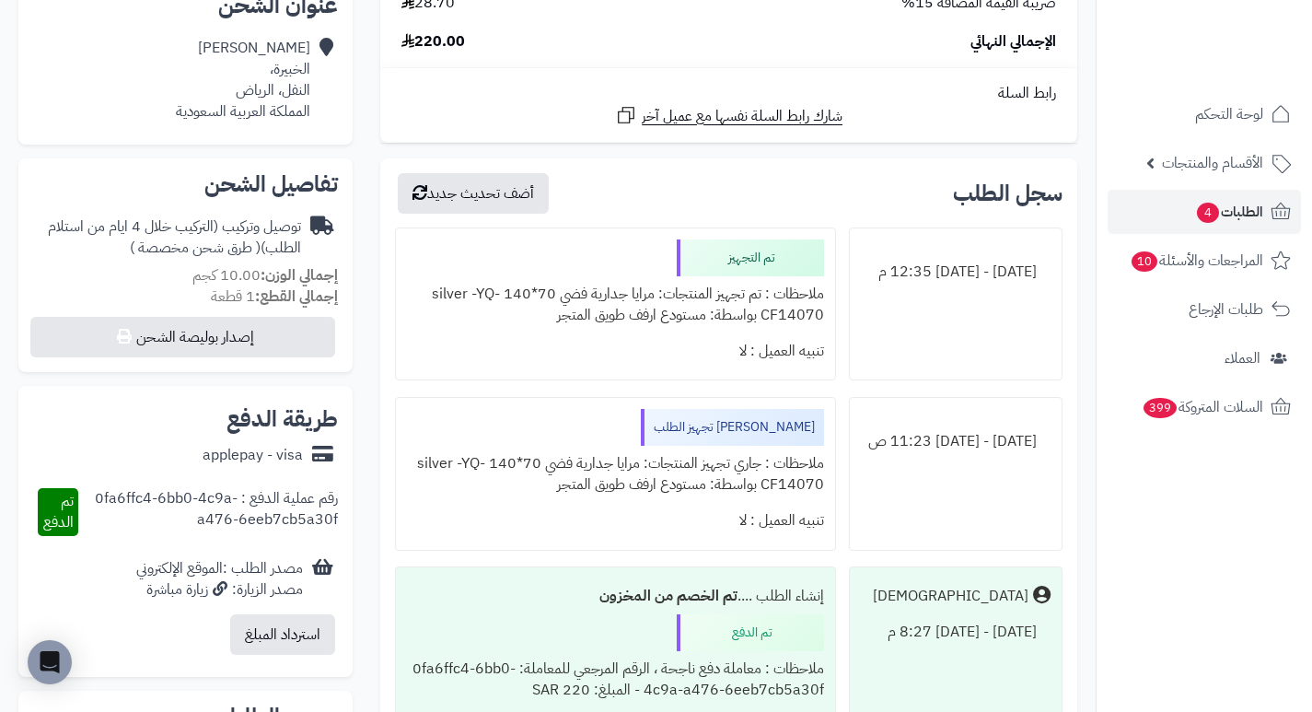
scroll to position [460, 0]
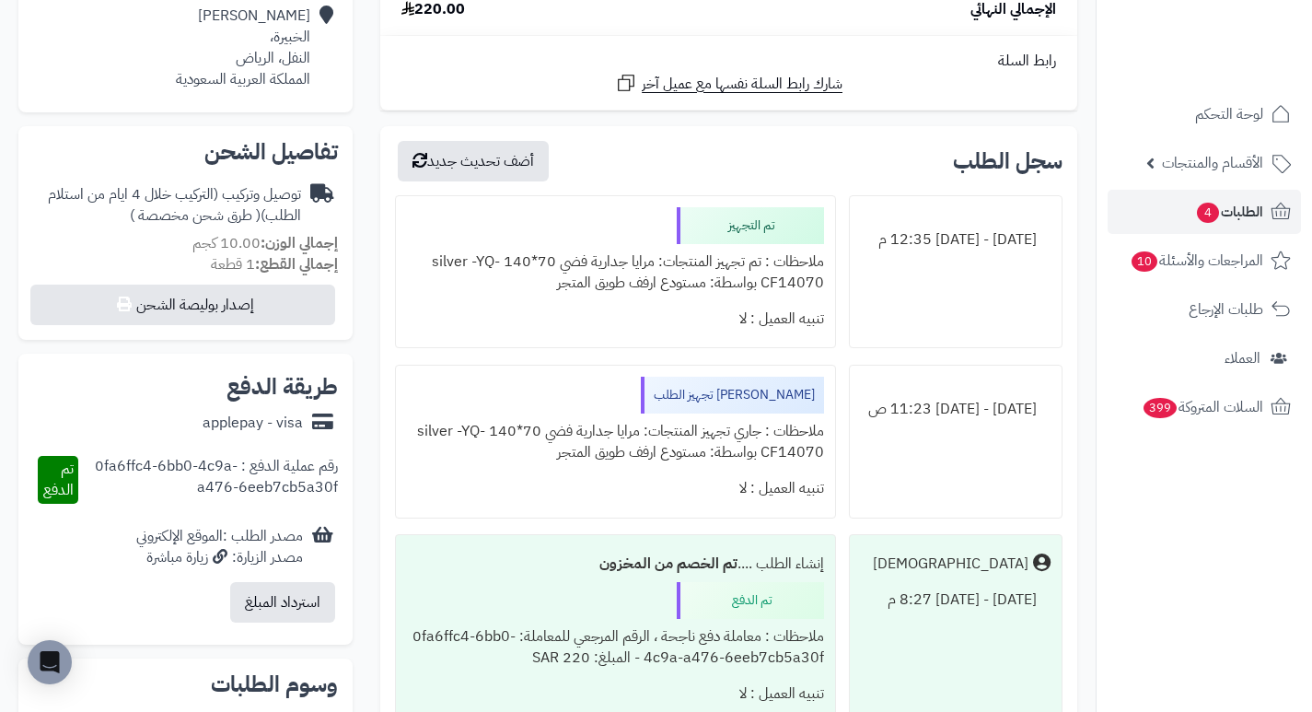
drag, startPoint x: 693, startPoint y: 281, endPoint x: 518, endPoint y: 287, distance: 175.0
click at [518, 287] on div "ملاحظات : تم تجهيز المنتجات: مرايا جدارية فضي 70*140 silver -YQ-CF14070 بواسطة:…" at bounding box center [615, 272] width 416 height 57
click at [528, 305] on div "تنبيه العميل : لا" at bounding box center [615, 319] width 416 height 36
drag, startPoint x: 707, startPoint y: 287, endPoint x: 523, endPoint y: 280, distance: 184.3
click at [523, 280] on div "ملاحظات : تم تجهيز المنتجات: مرايا جدارية فضي 70*140 silver -YQ-CF14070 بواسطة:…" at bounding box center [615, 272] width 416 height 57
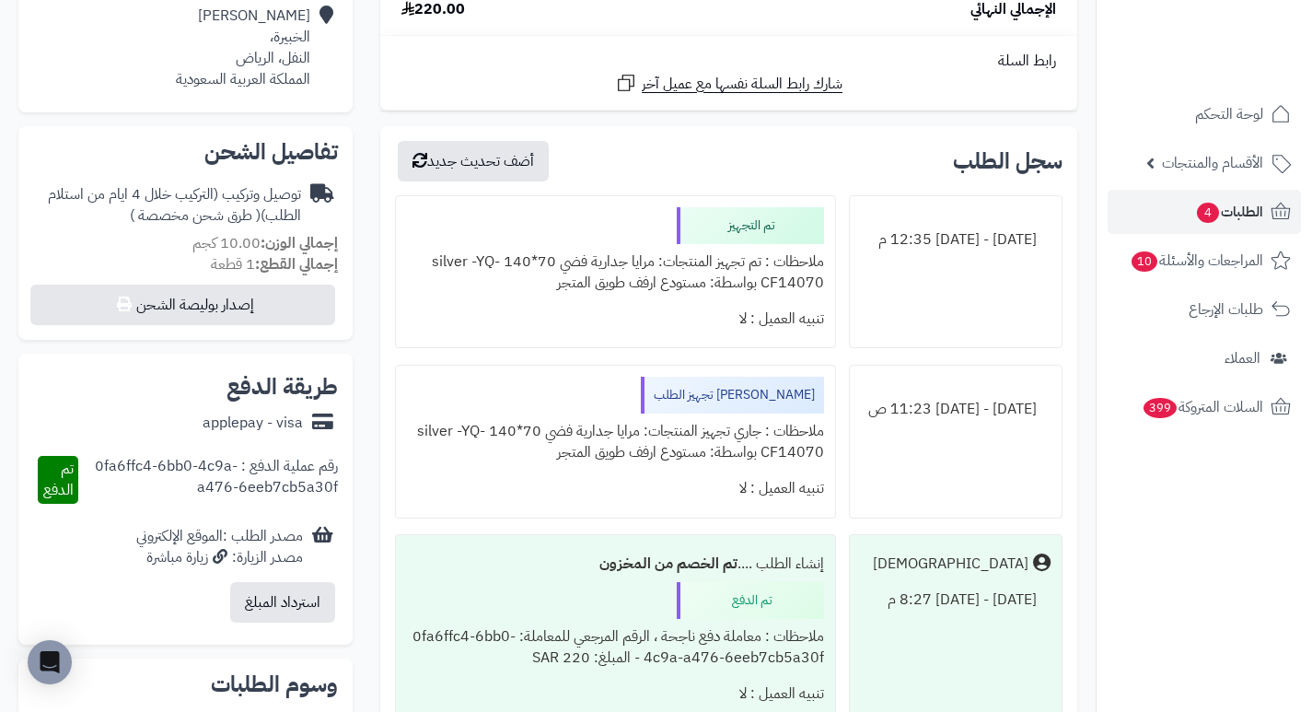
click at [629, 320] on div "تنبيه العميل : لا" at bounding box center [615, 319] width 416 height 36
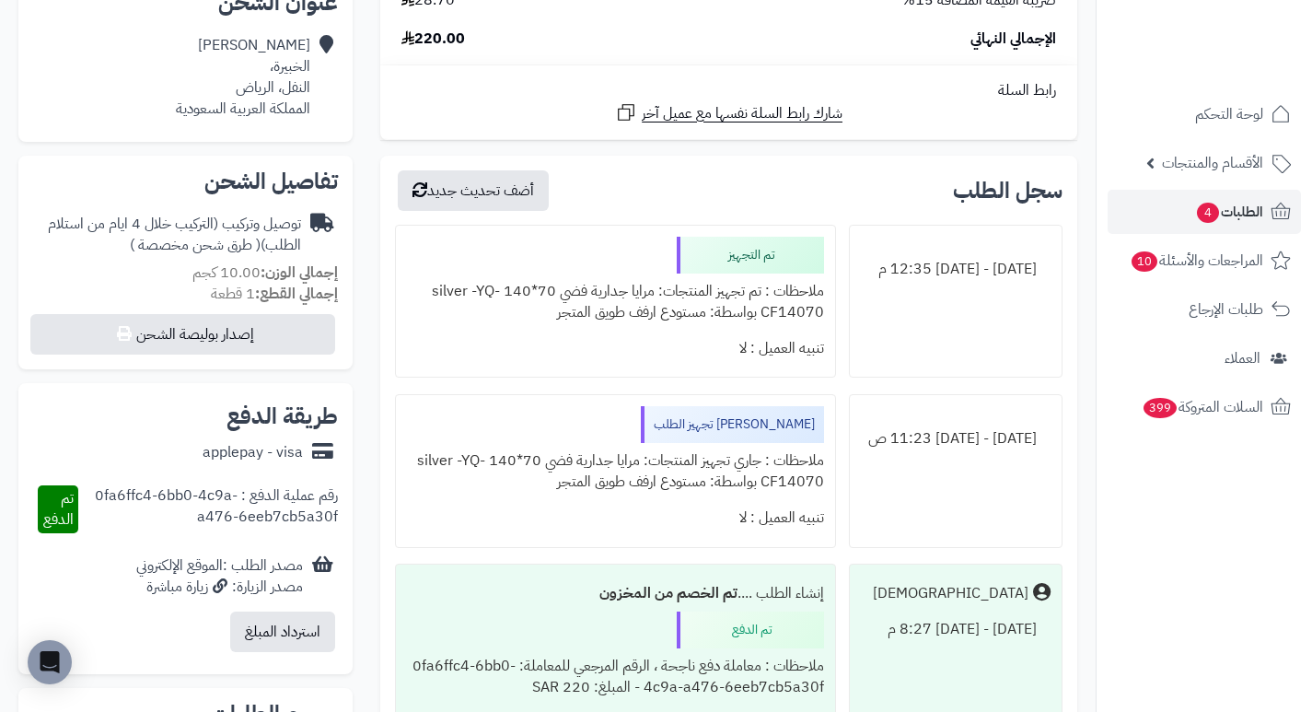
scroll to position [552, 0]
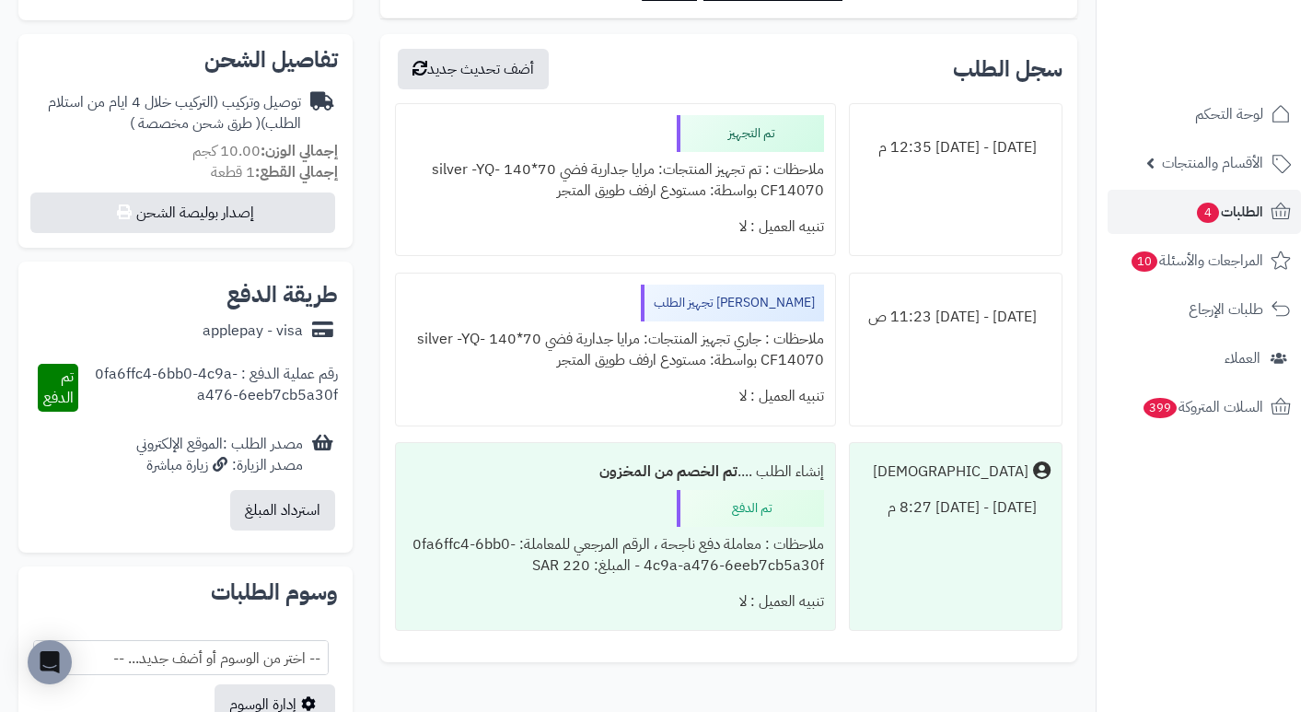
drag, startPoint x: 690, startPoint y: 195, endPoint x: 498, endPoint y: 184, distance: 192.7
click at [498, 184] on div "ملاحظات : تم تجهيز المنتجات: مرايا جدارية فضي 70*140 silver -YQ-CF14070 بواسطة:…" at bounding box center [615, 180] width 416 height 57
click at [604, 220] on div "تنبيه العميل : لا" at bounding box center [615, 227] width 416 height 36
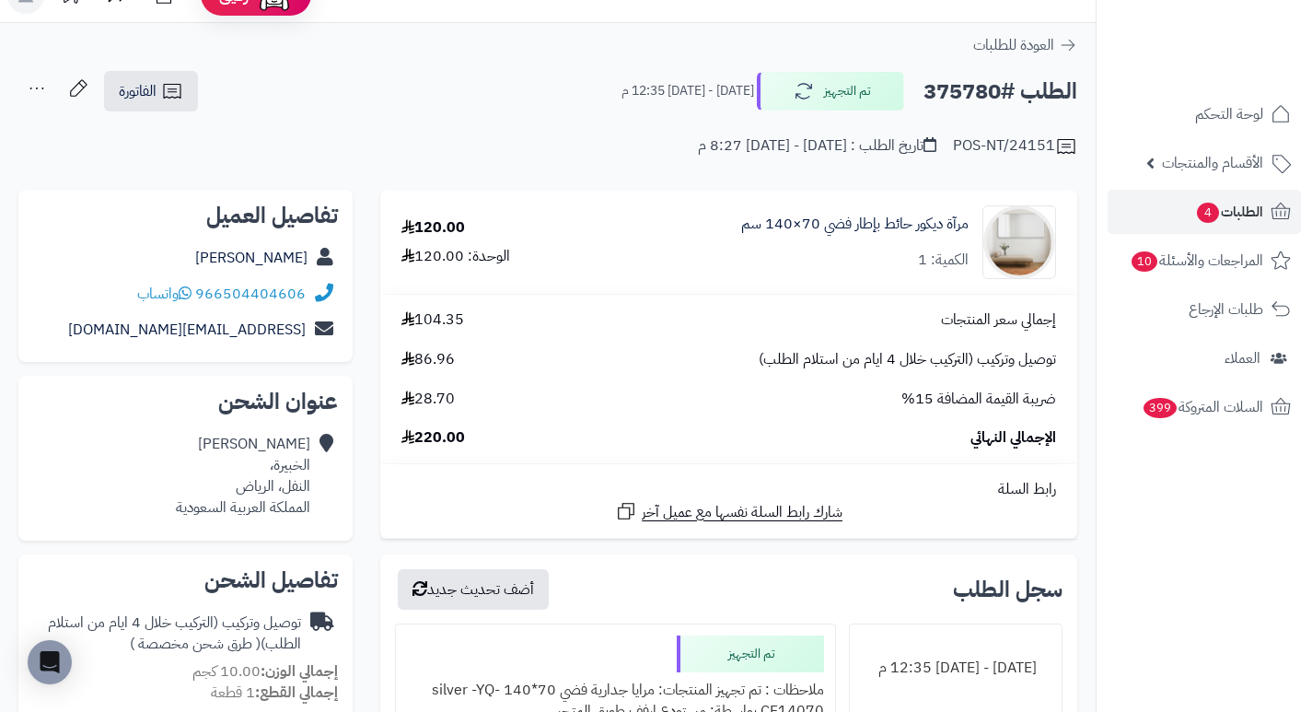
scroll to position [0, 0]
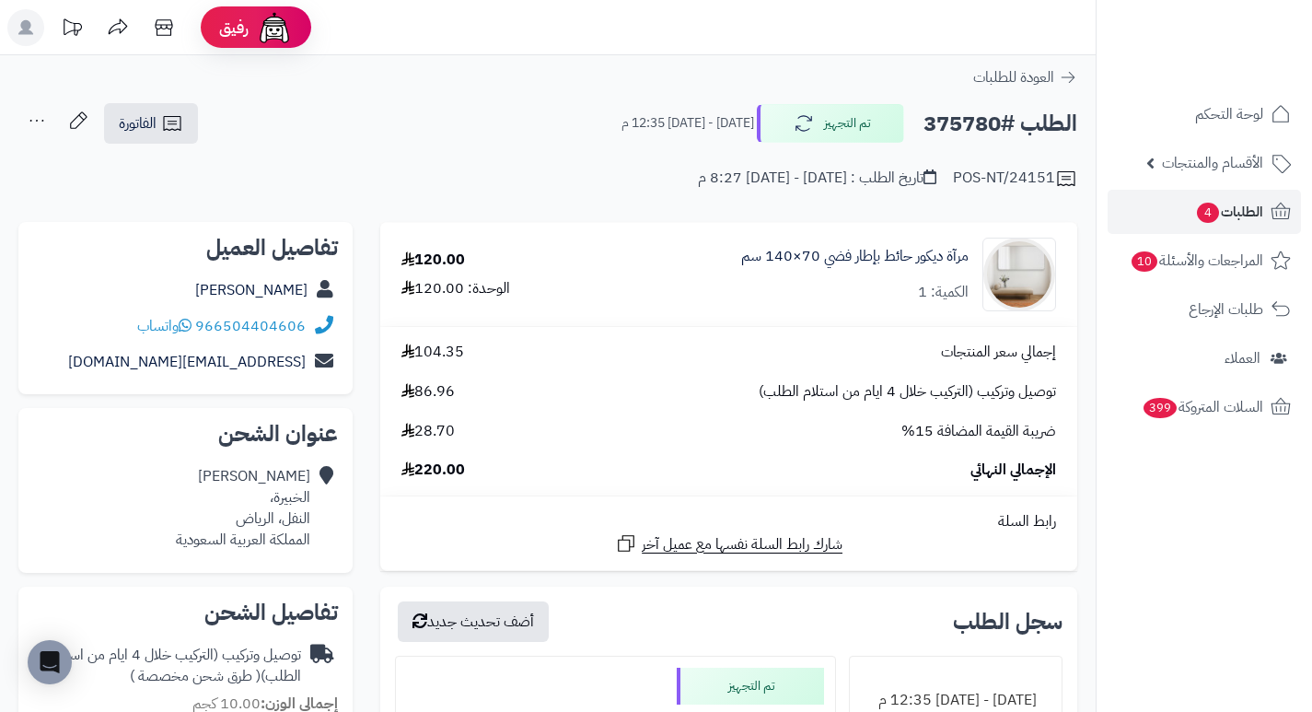
click at [956, 123] on h2 "الطلب #375780" at bounding box center [1000, 124] width 154 height 38
click at [948, 114] on h2 "الطلب #375780" at bounding box center [1000, 124] width 154 height 38
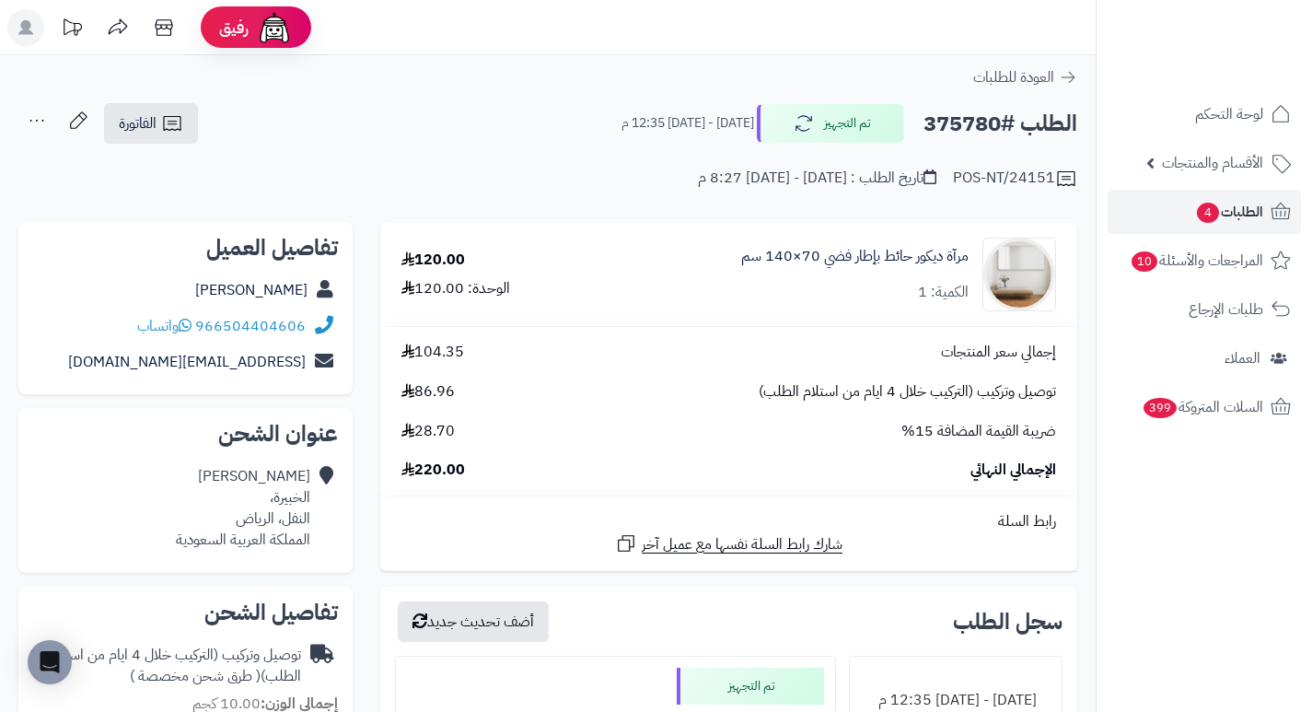
click at [948, 114] on h2 "الطلب #375780" at bounding box center [1000, 124] width 154 height 38
click at [1210, 201] on span "الطلبات 4" at bounding box center [1229, 212] width 68 height 26
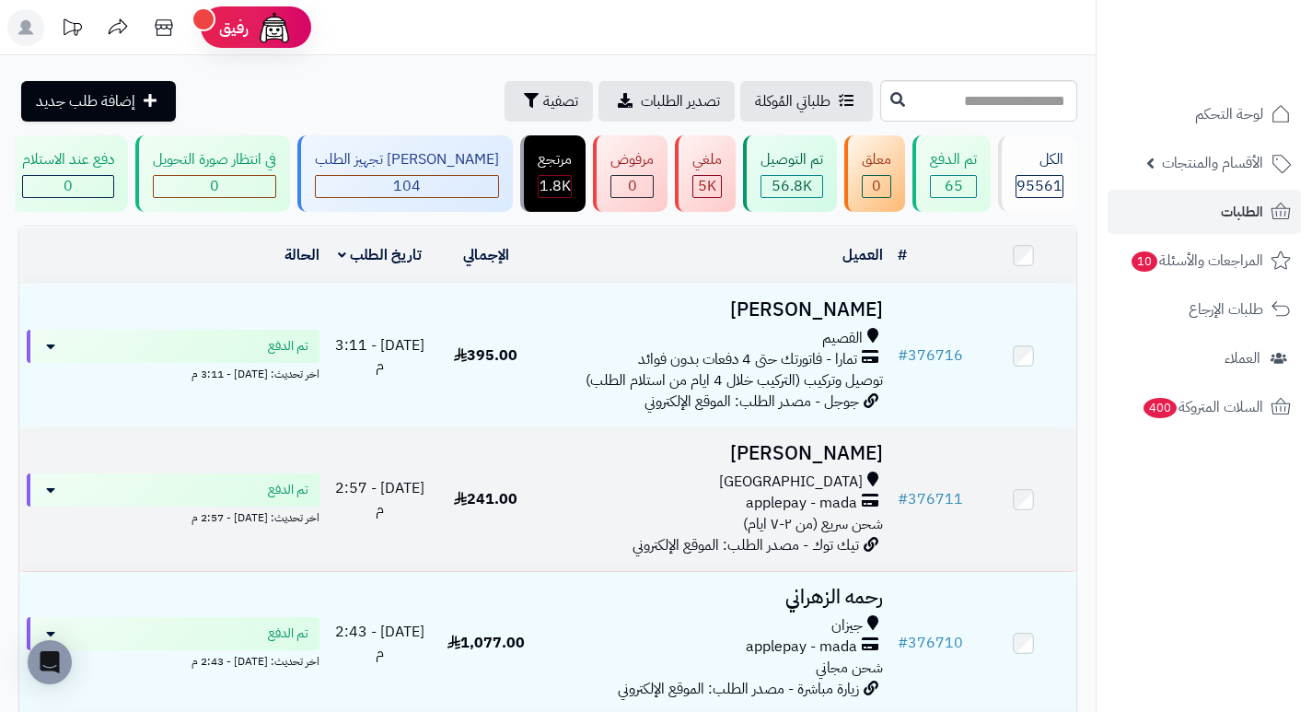
click at [794, 454] on h3 "[PERSON_NAME]" at bounding box center [714, 453] width 337 height 21
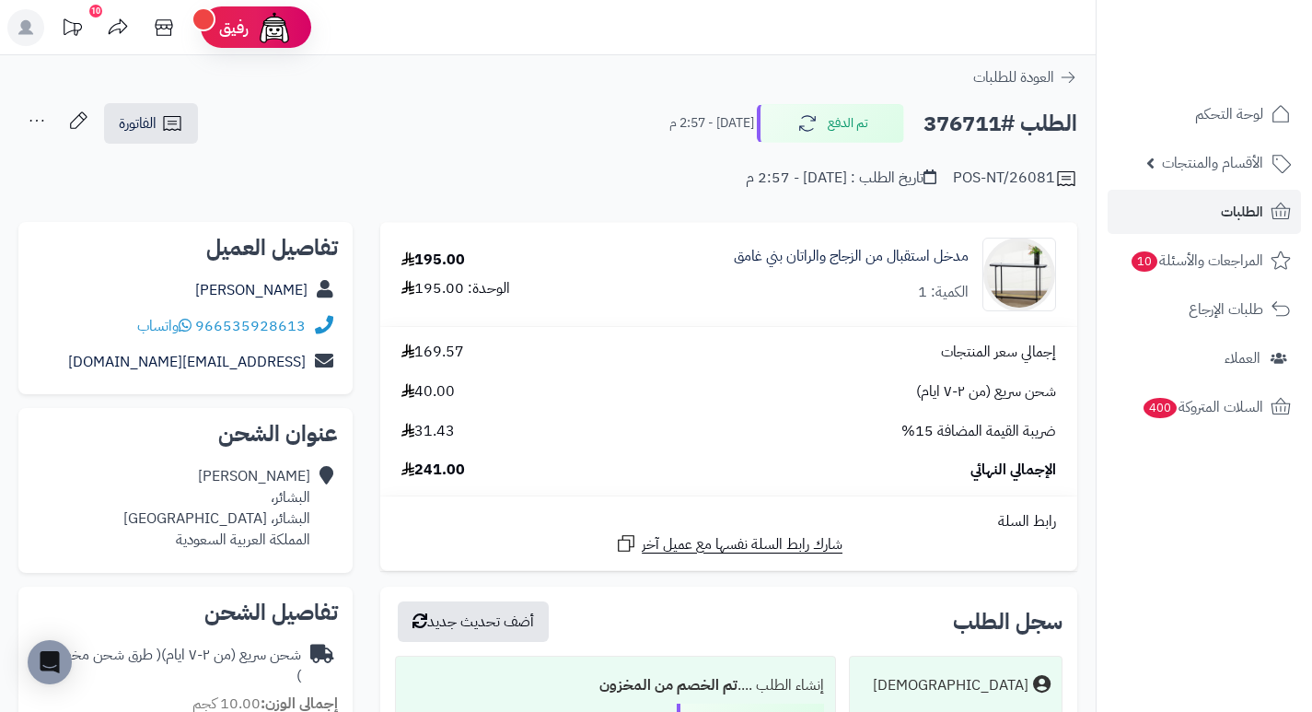
drag, startPoint x: 800, startPoint y: 288, endPoint x: 746, endPoint y: 299, distance: 55.4
click at [746, 299] on div "مدخل استقبال من الزجاج والراتان بني غامق الكمية: 1" at bounding box center [851, 274] width 235 height 57
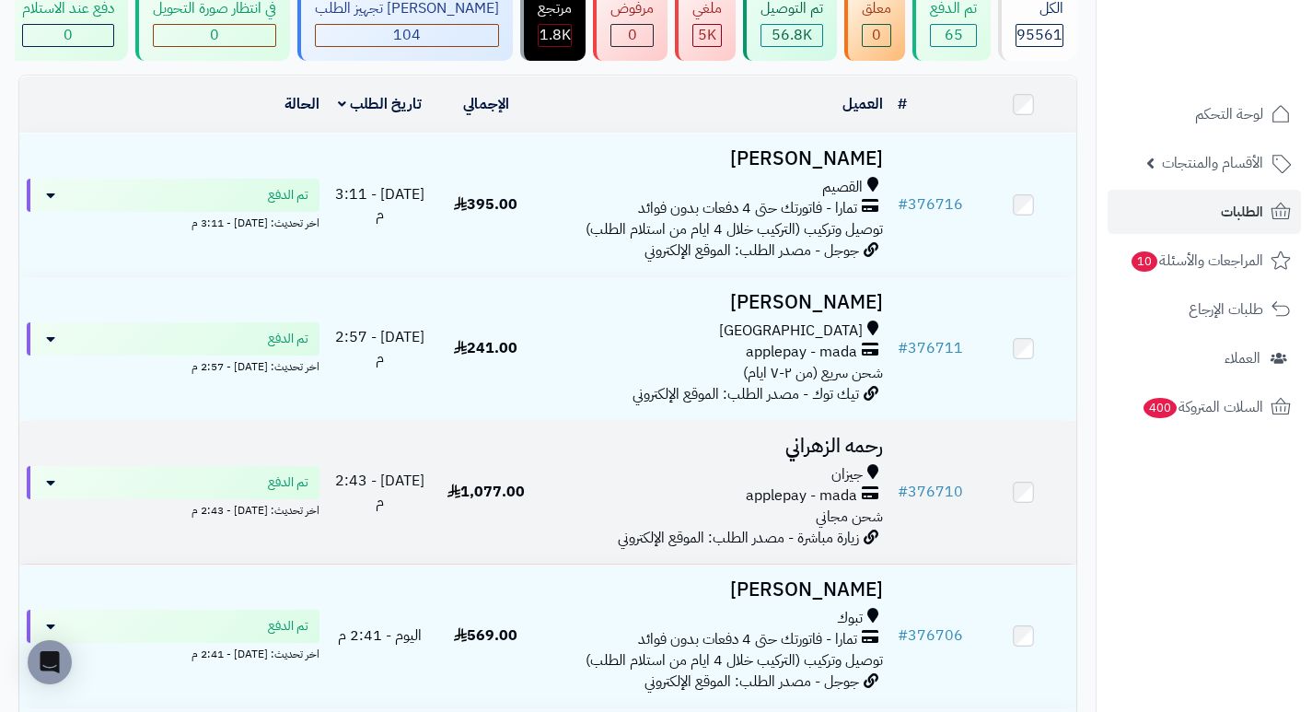
scroll to position [184, 0]
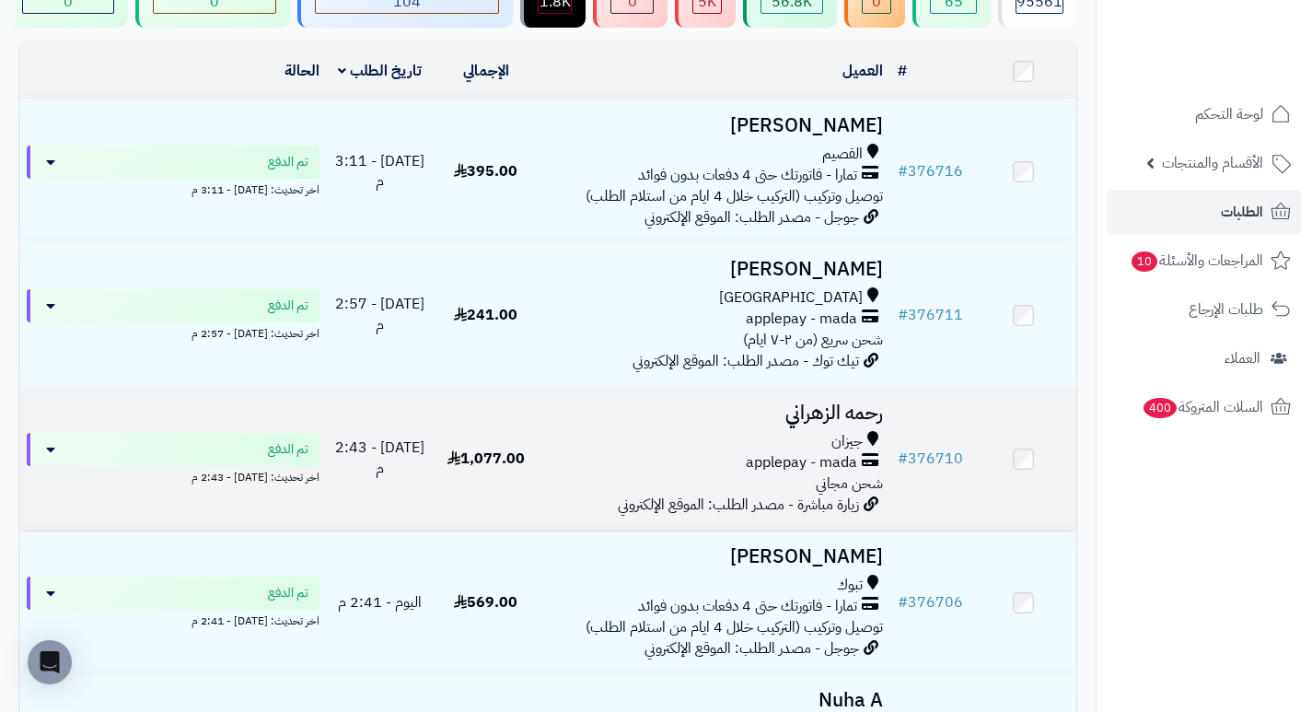
click at [864, 423] on h3 "رحمه الزهراني" at bounding box center [714, 412] width 337 height 21
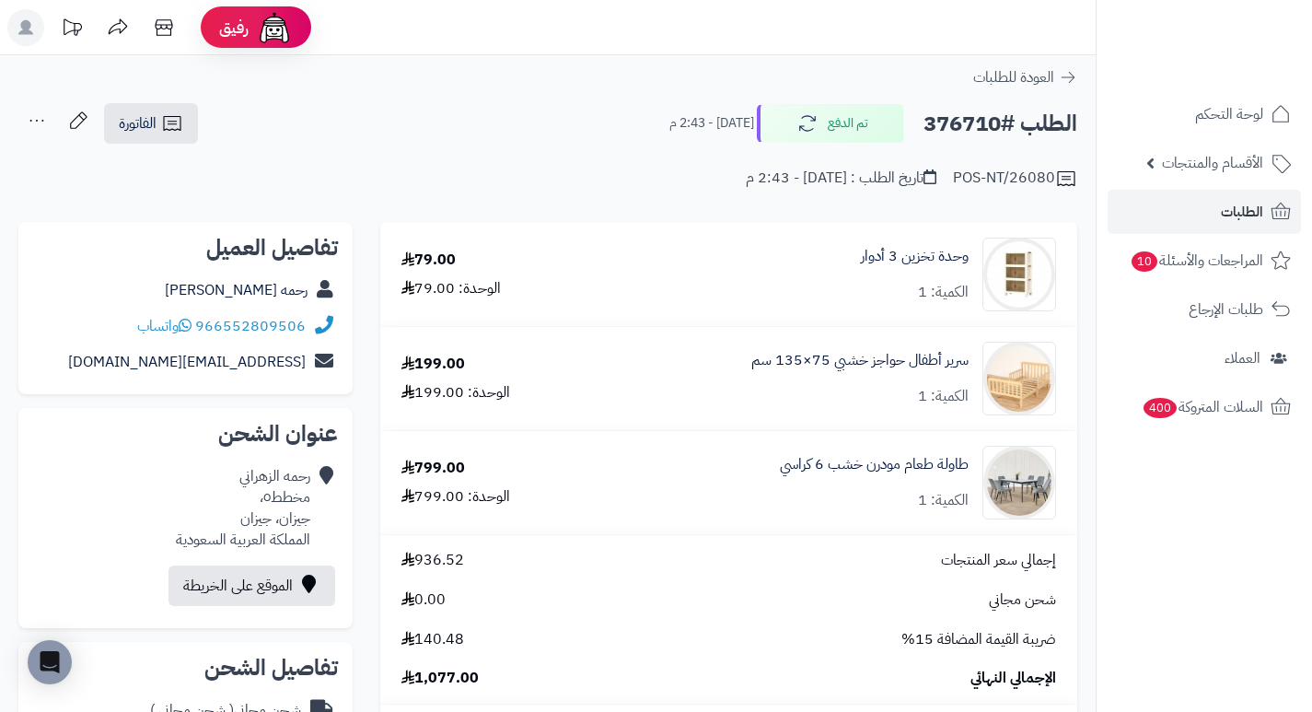
drag, startPoint x: 758, startPoint y: 292, endPoint x: 749, endPoint y: 249, distance: 43.2
click at [749, 249] on div "وحدة تخزين 3 أدوار الكمية: 1" at bounding box center [834, 275] width 470 height 74
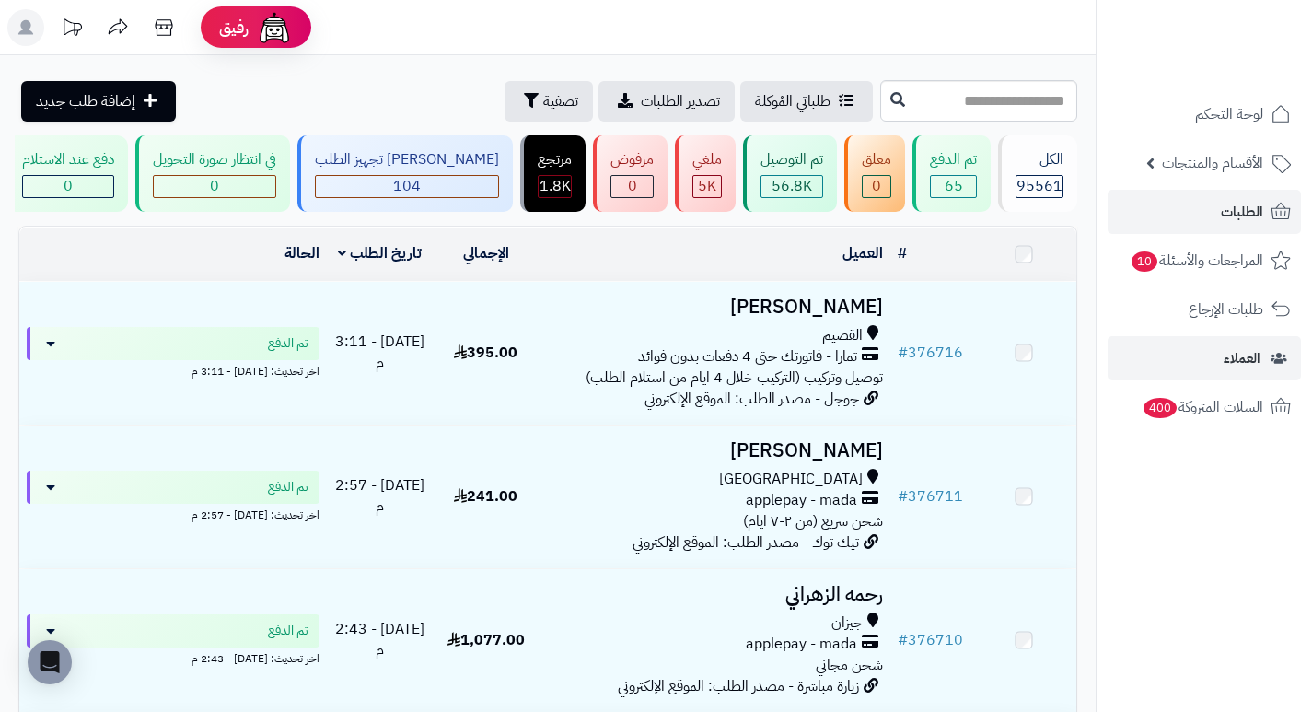
scroll to position [184, 0]
